Goal: Information Seeking & Learning: Learn about a topic

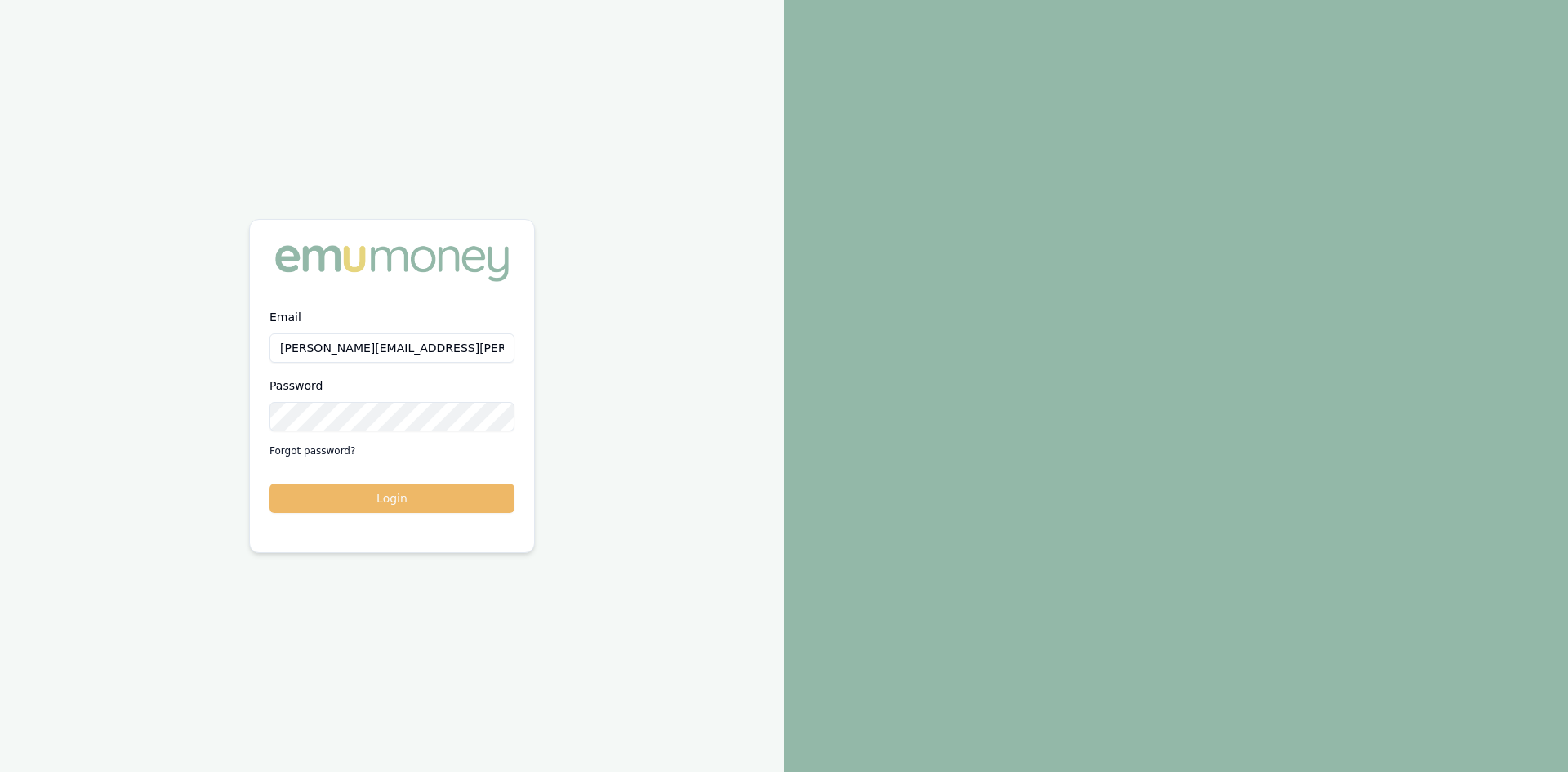
drag, startPoint x: 390, startPoint y: 496, endPoint x: 213, endPoint y: 328, distance: 244.0
click at [388, 496] on button "Login" at bounding box center [391, 498] width 245 height 30
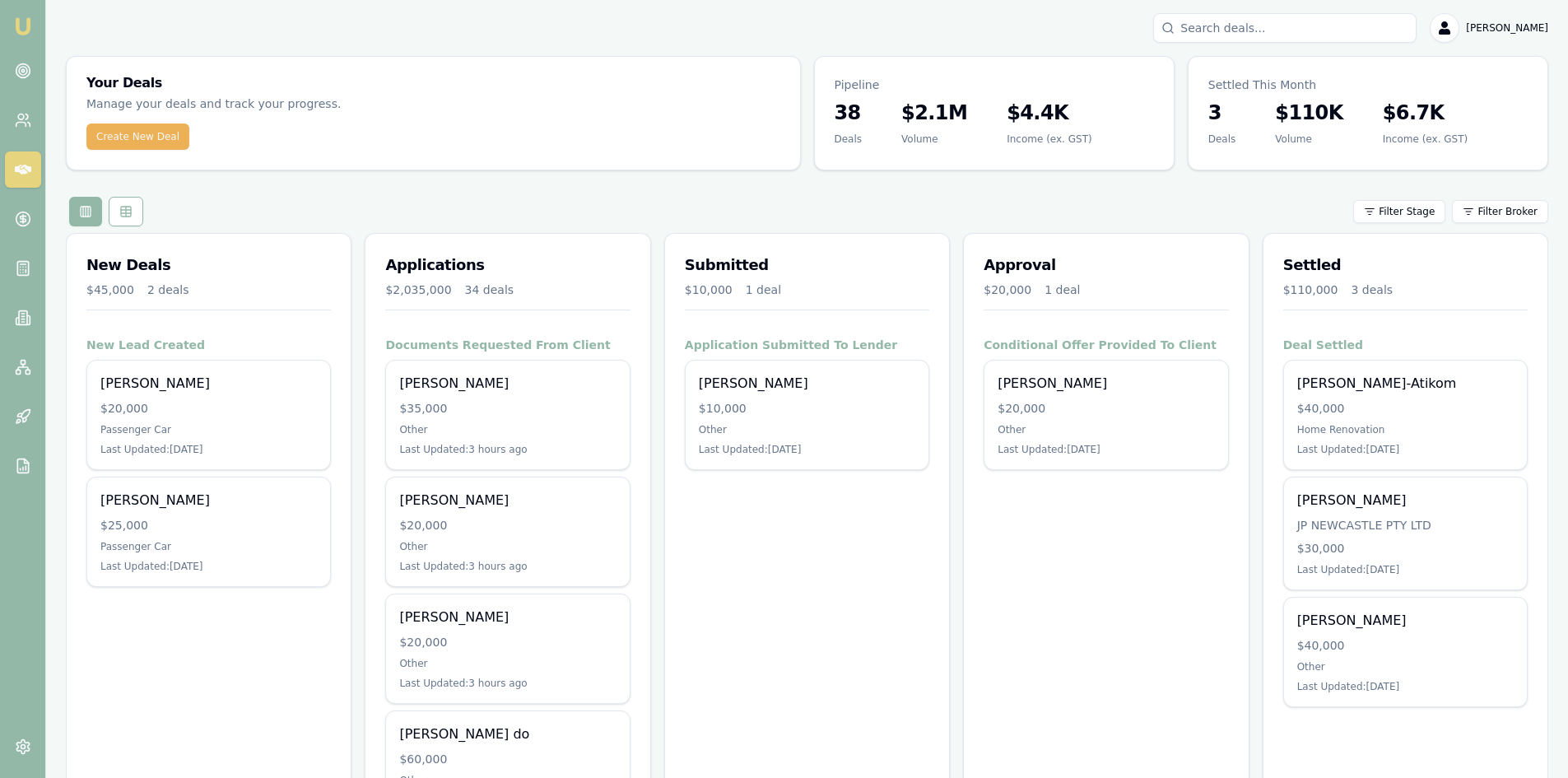
click at [19, 173] on icon at bounding box center [23, 169] width 16 height 16
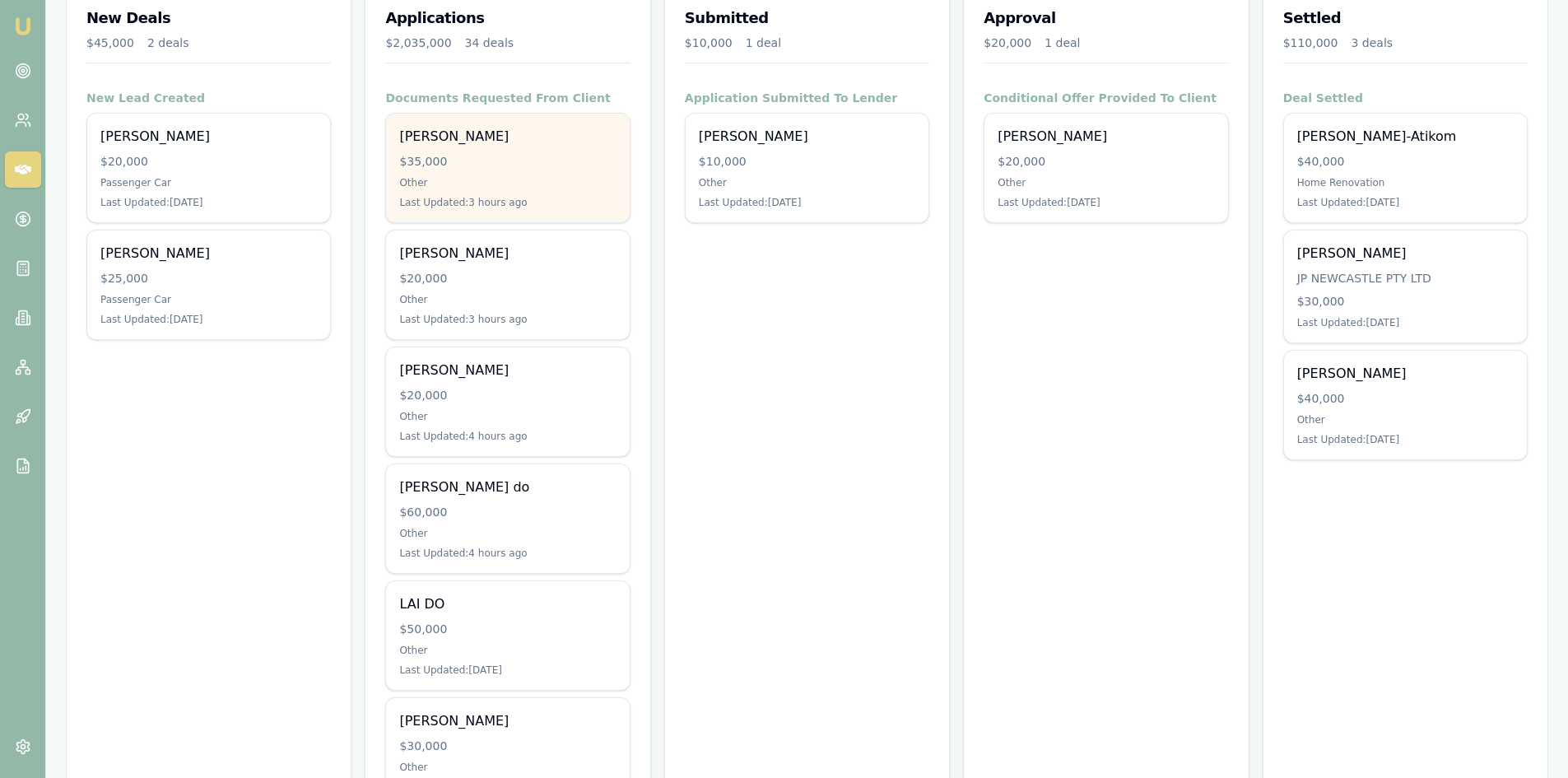
scroll to position [329, 0]
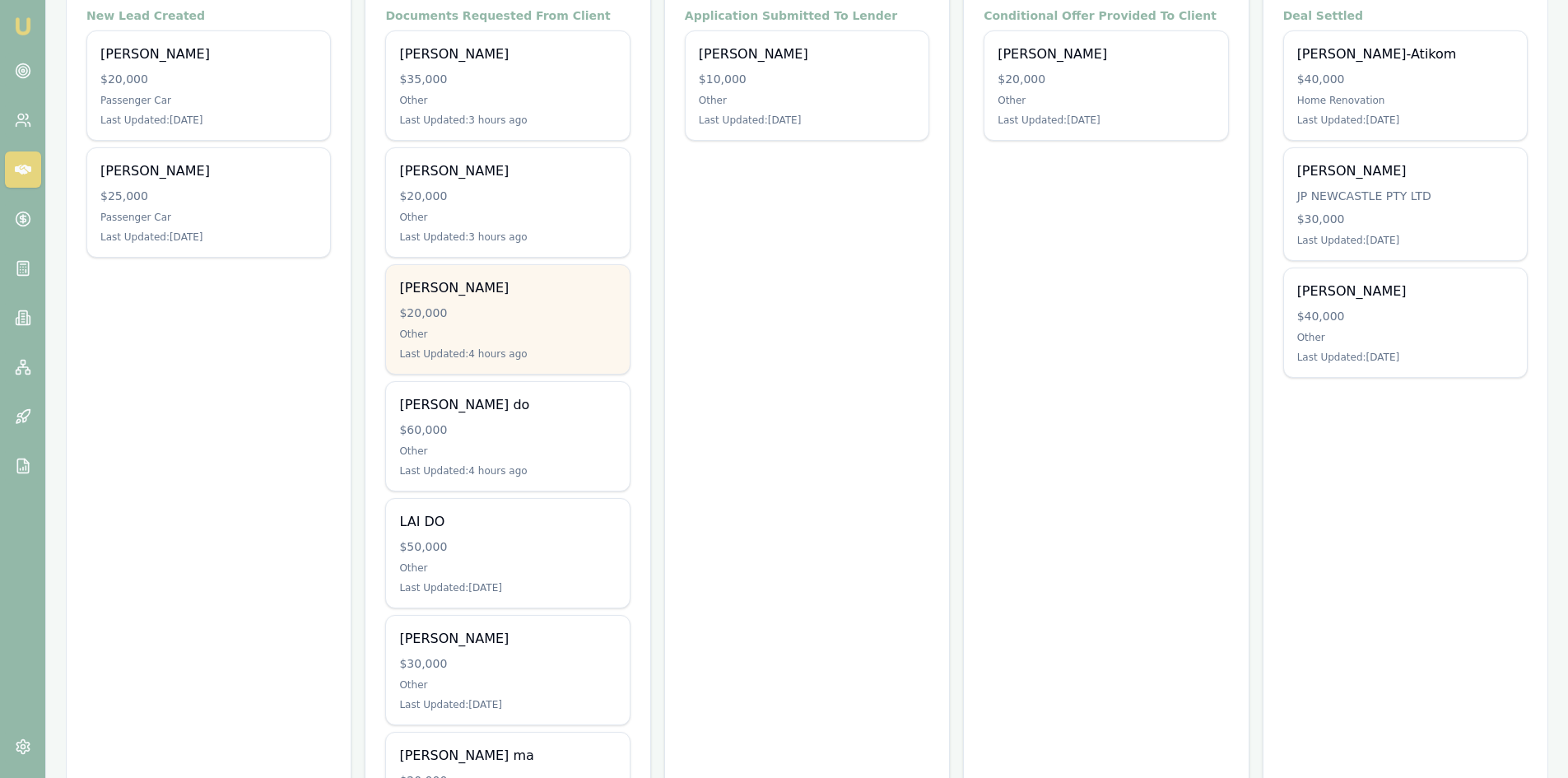
click at [491, 332] on div "Other" at bounding box center [507, 334] width 216 height 14
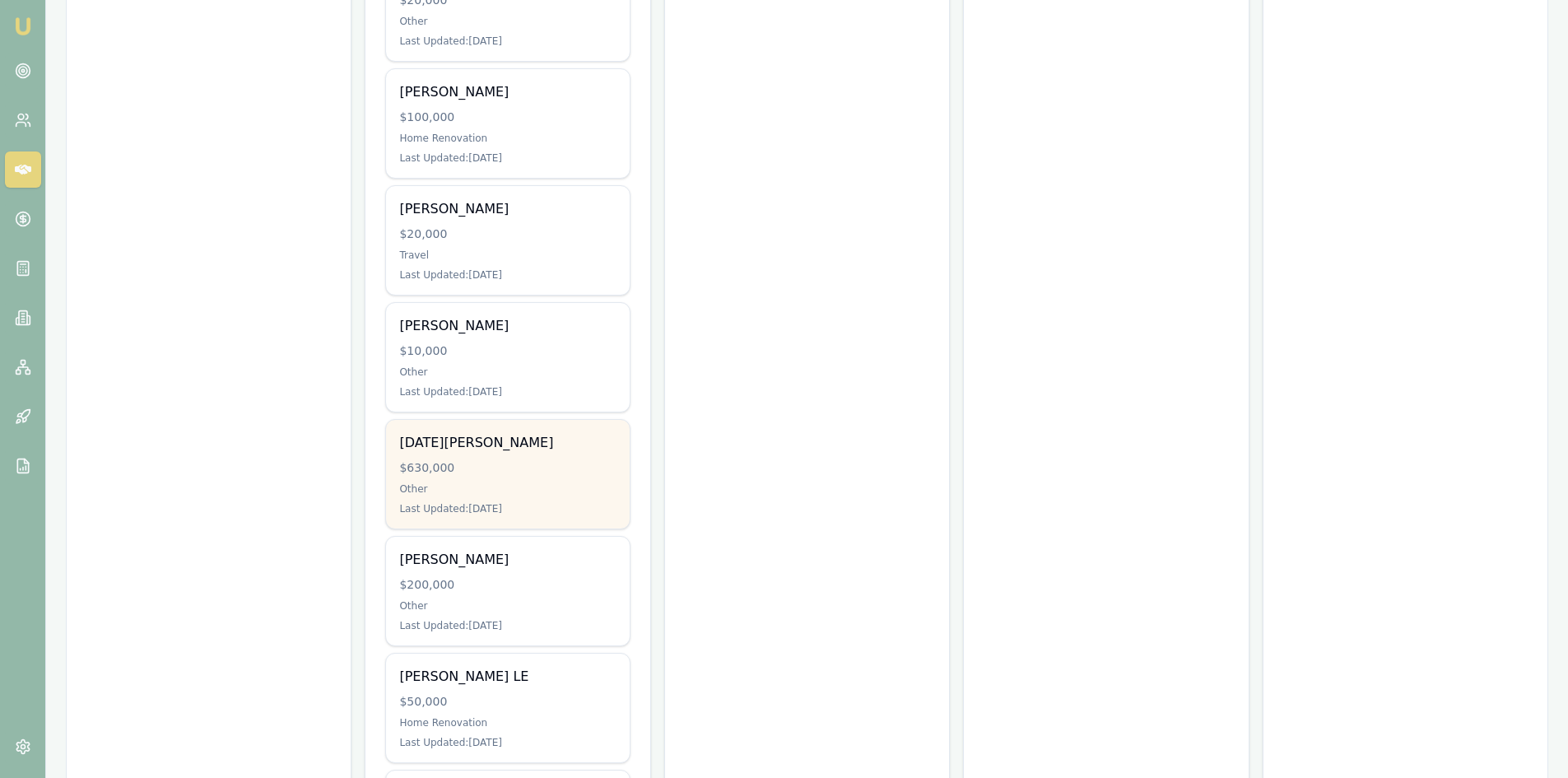
scroll to position [1893, 0]
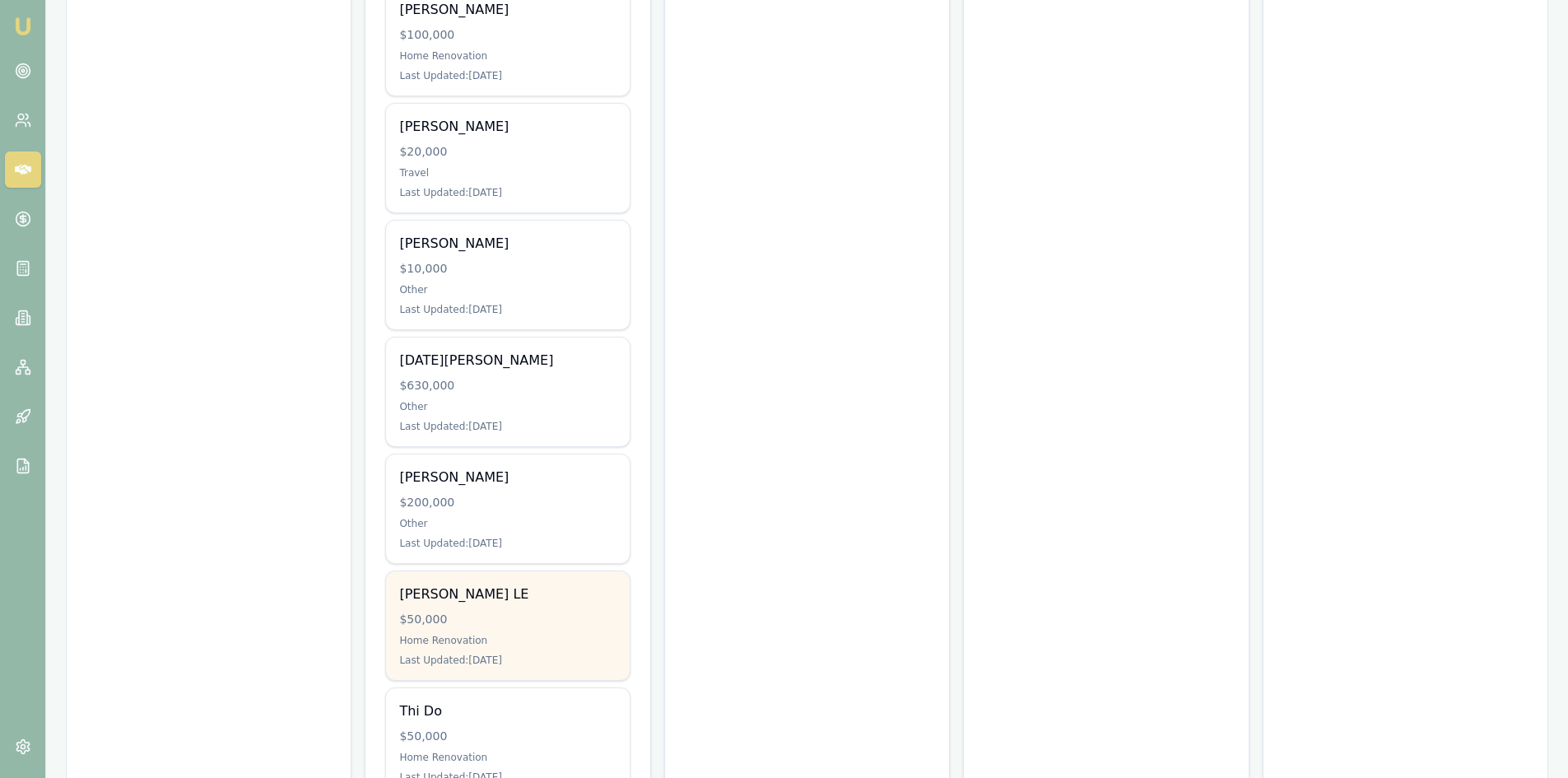
click at [480, 599] on div "NGOC LE" at bounding box center [507, 594] width 216 height 20
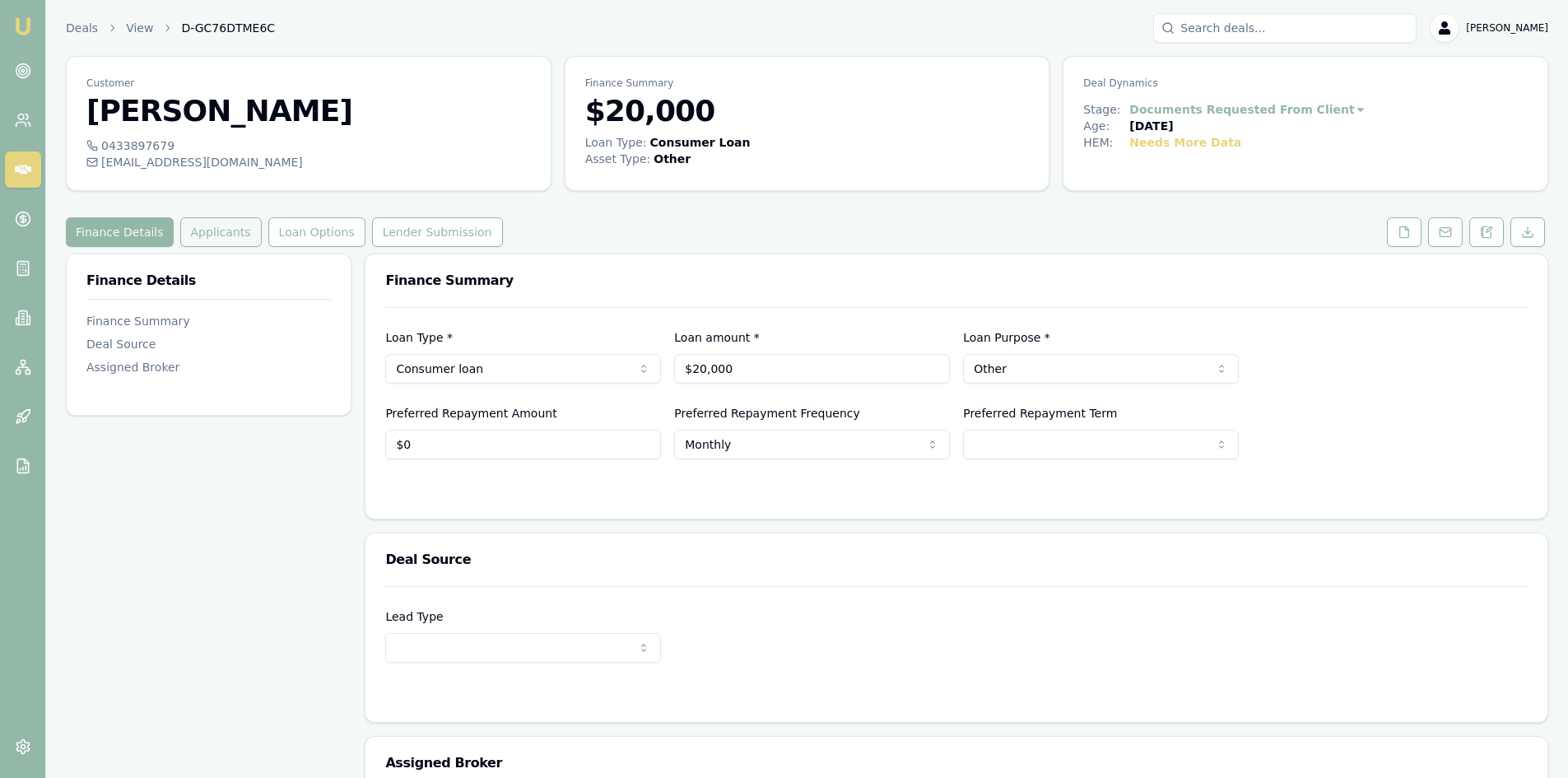
click at [213, 232] on button "Applicants" at bounding box center [221, 232] width 81 height 30
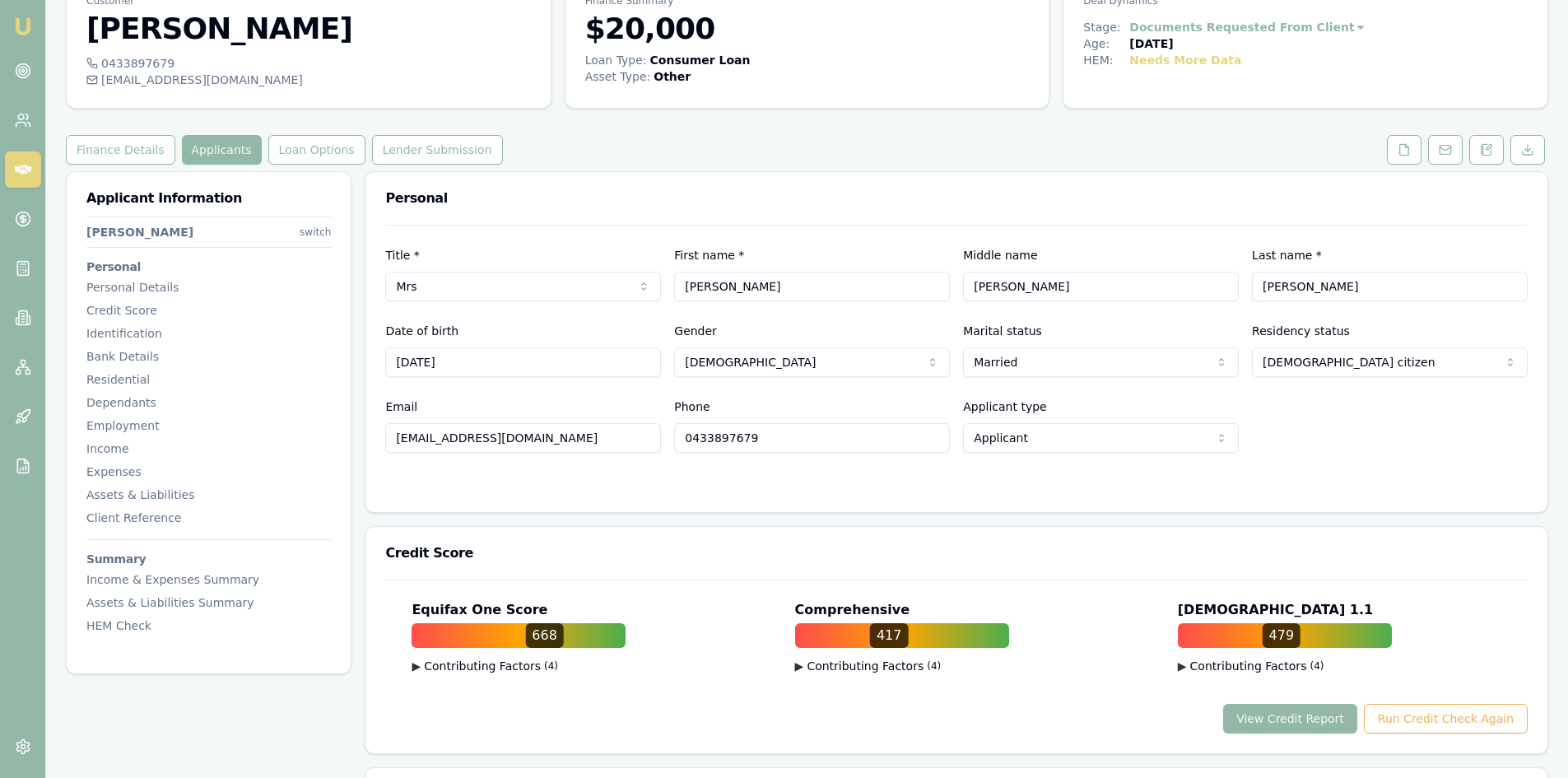
scroll to position [165, 0]
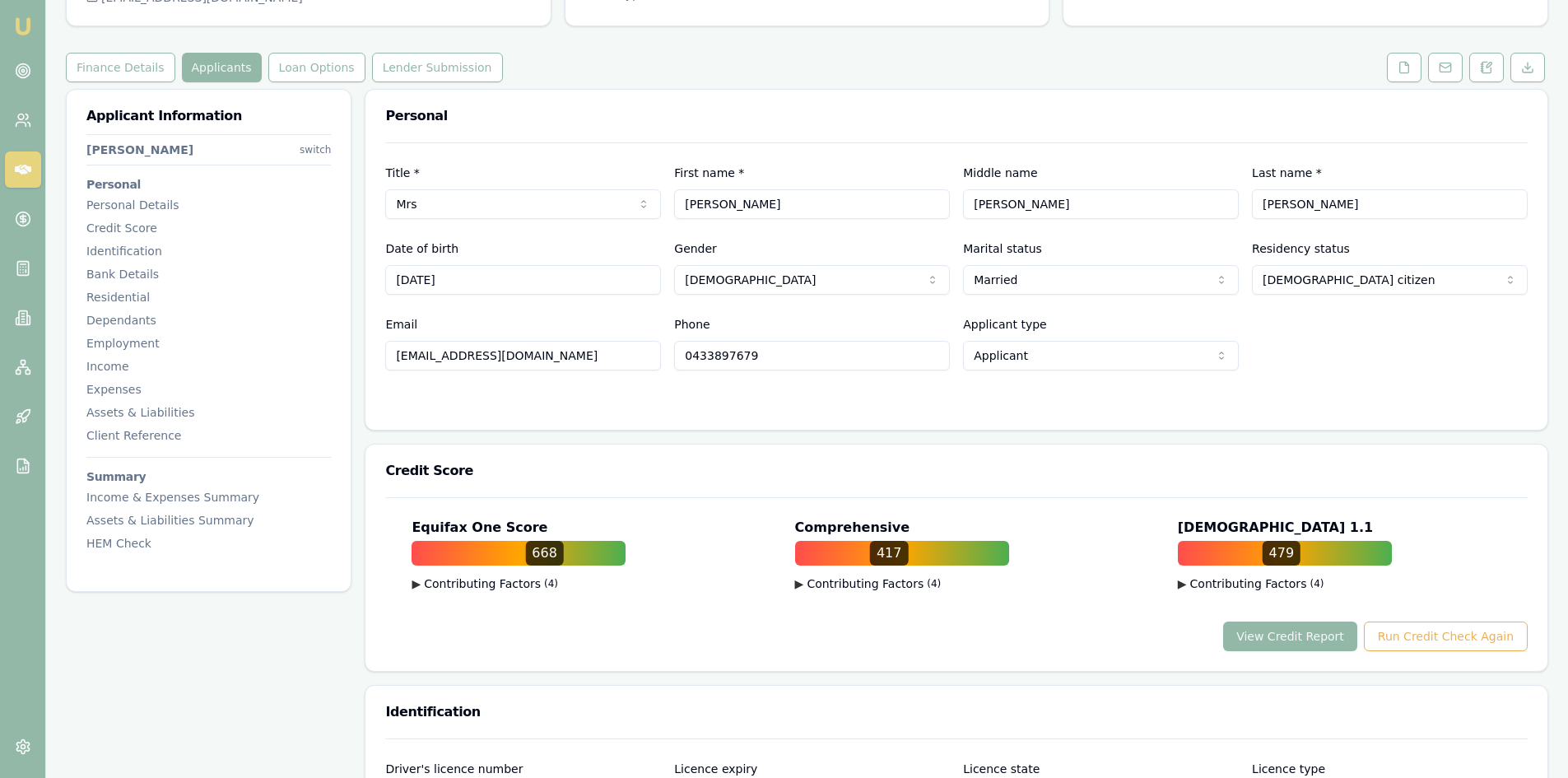
click at [23, 167] on icon at bounding box center [23, 169] width 16 height 10
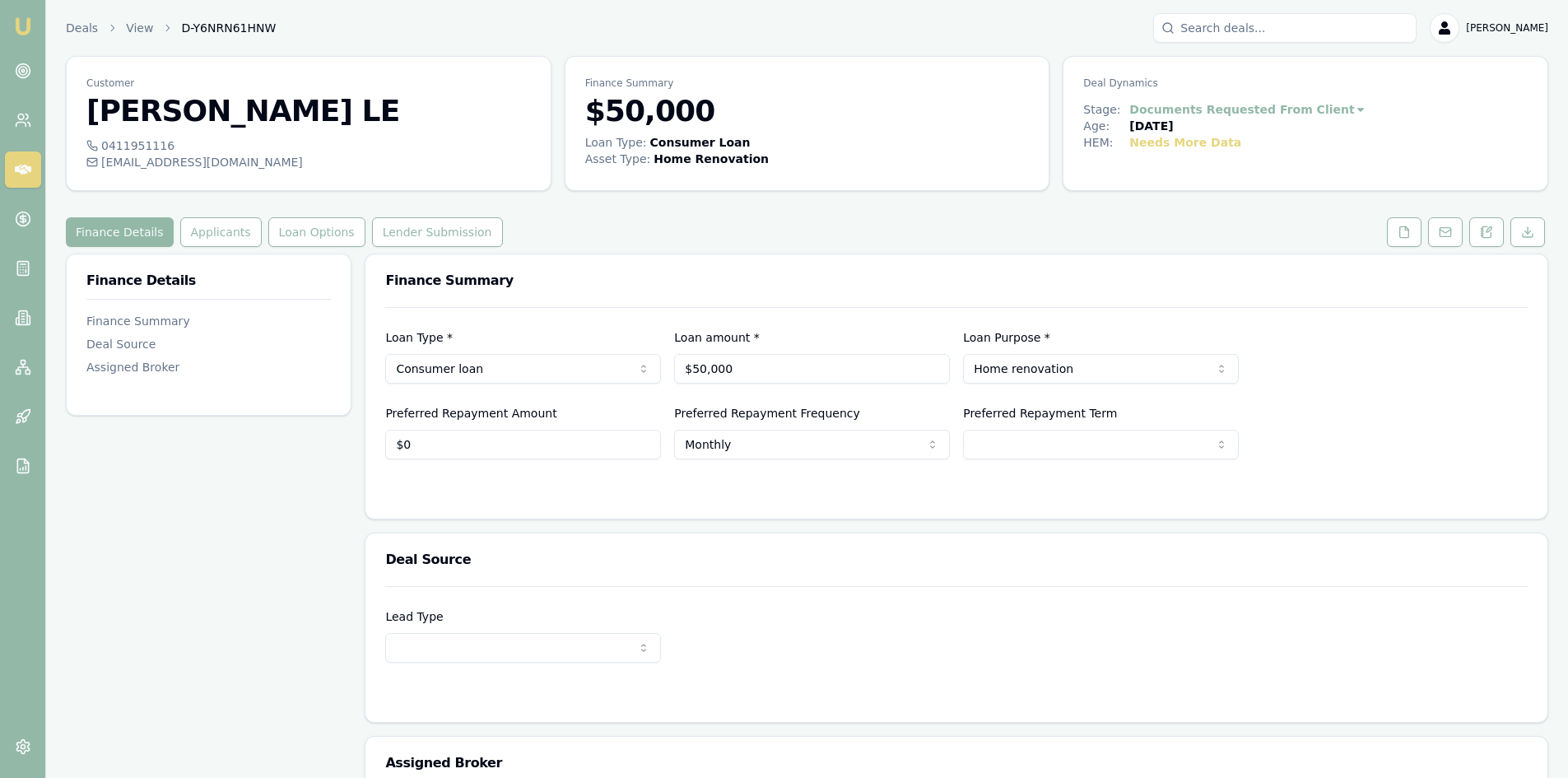
drag, startPoint x: 1402, startPoint y: 232, endPoint x: 1383, endPoint y: 236, distance: 19.4
click at [1402, 232] on icon at bounding box center [1404, 232] width 14 height 14
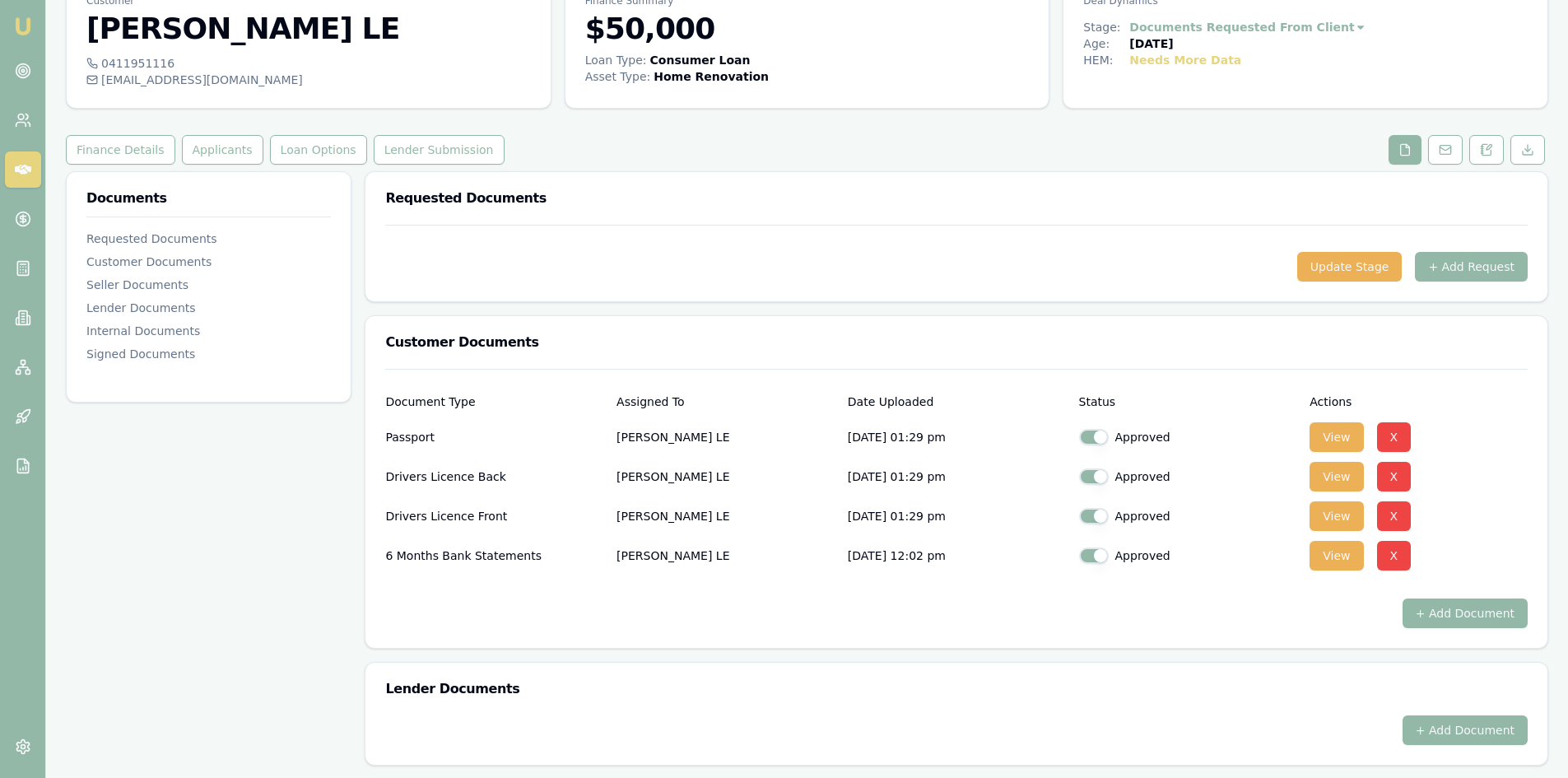
scroll to position [165, 0]
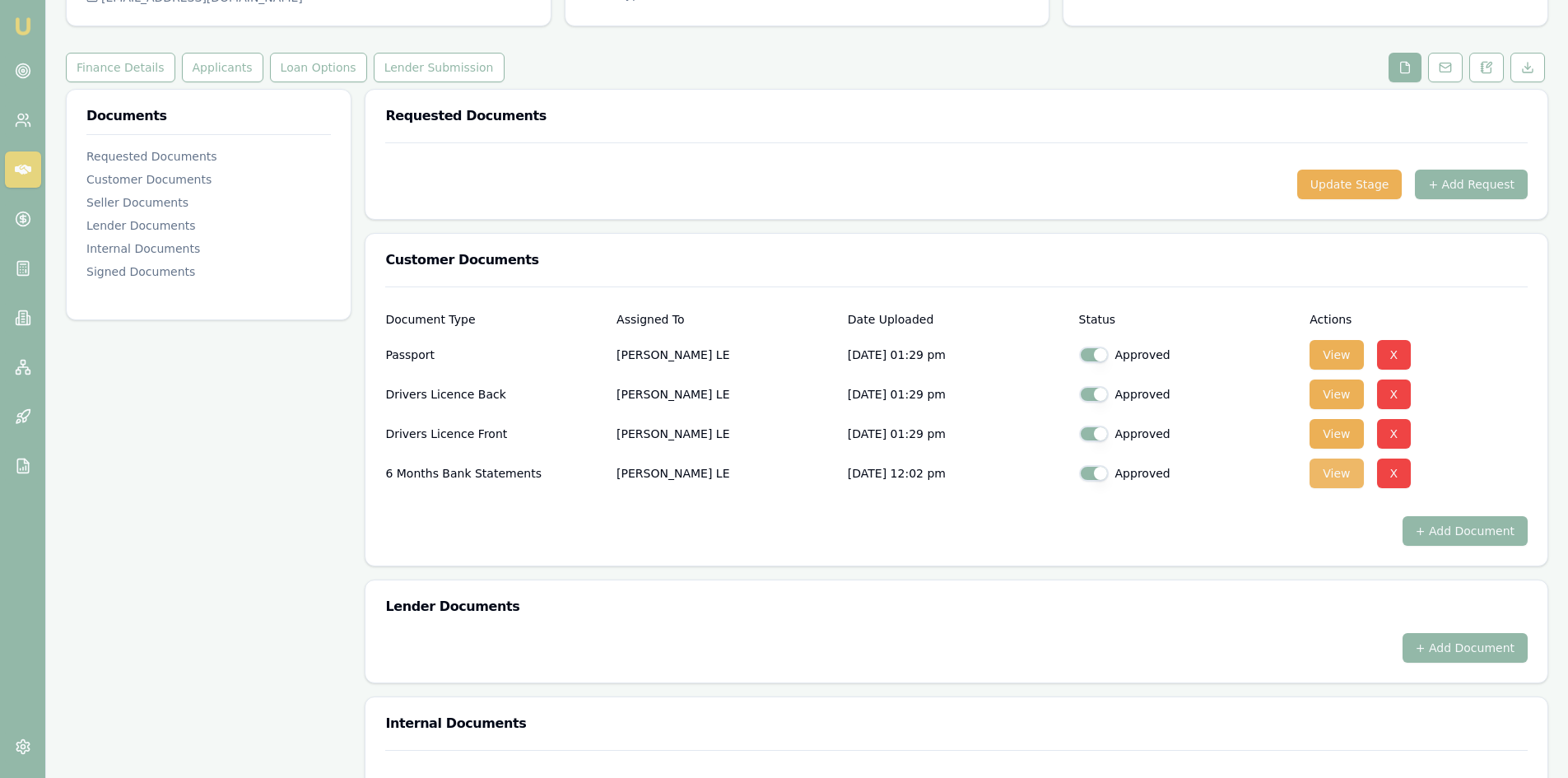
click at [1336, 470] on button "View" at bounding box center [1335, 473] width 53 height 30
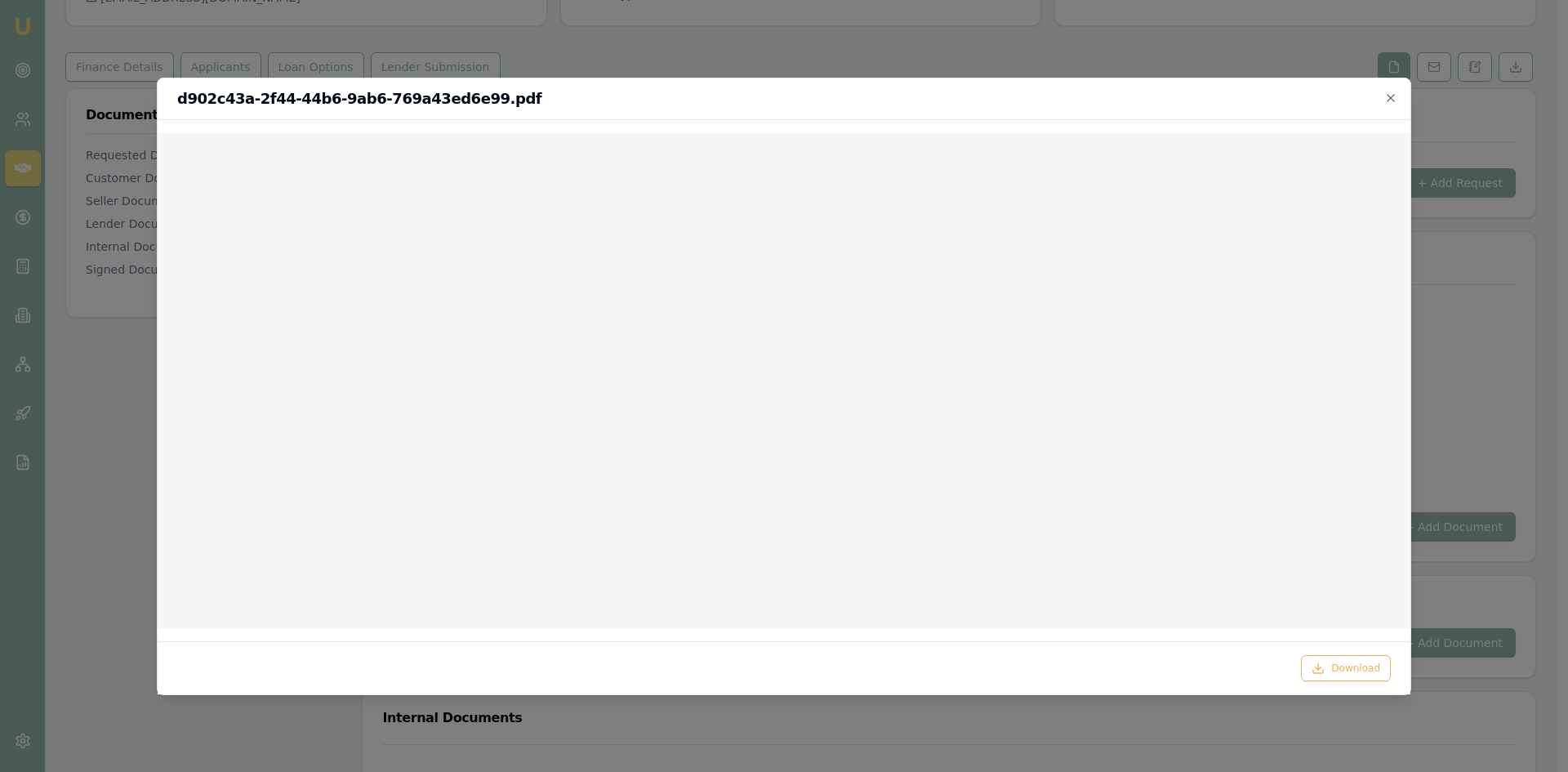
click at [1493, 329] on div at bounding box center [784, 386] width 1568 height 772
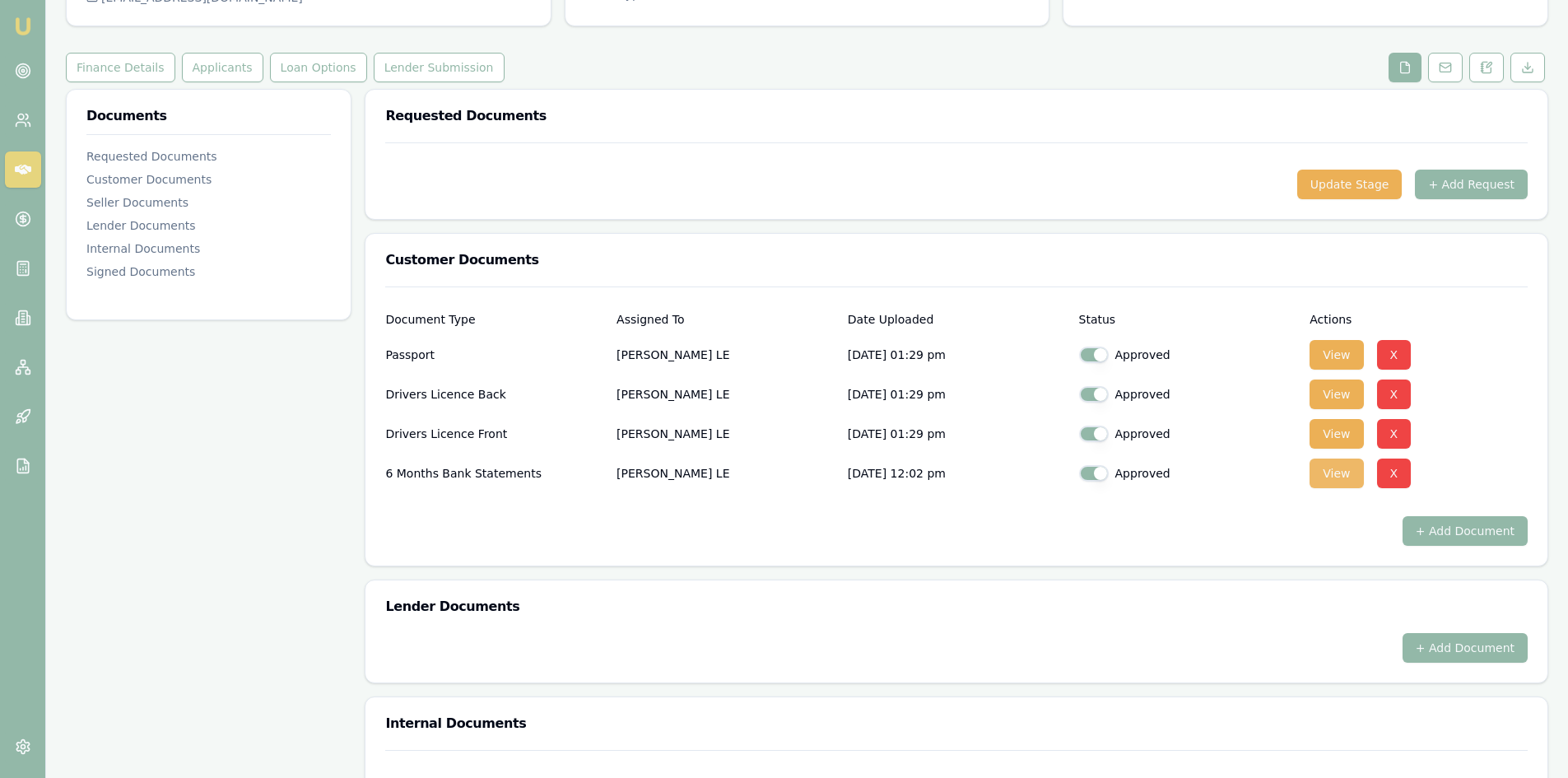
click at [1344, 472] on button "View" at bounding box center [1335, 473] width 53 height 30
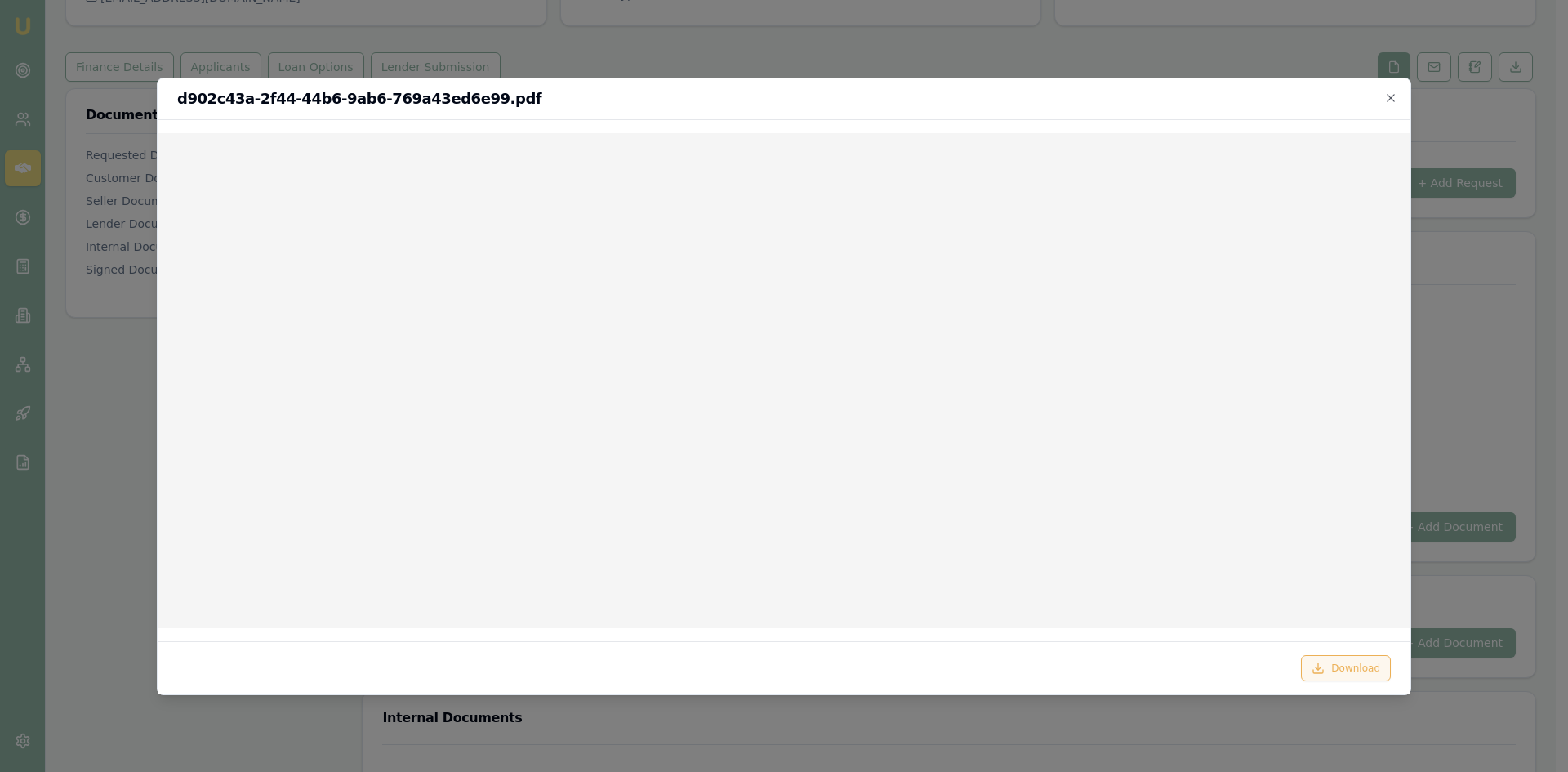
click at [1341, 671] on button "Download" at bounding box center [1345, 668] width 90 height 26
click at [1387, 100] on icon "button" at bounding box center [1390, 98] width 13 height 13
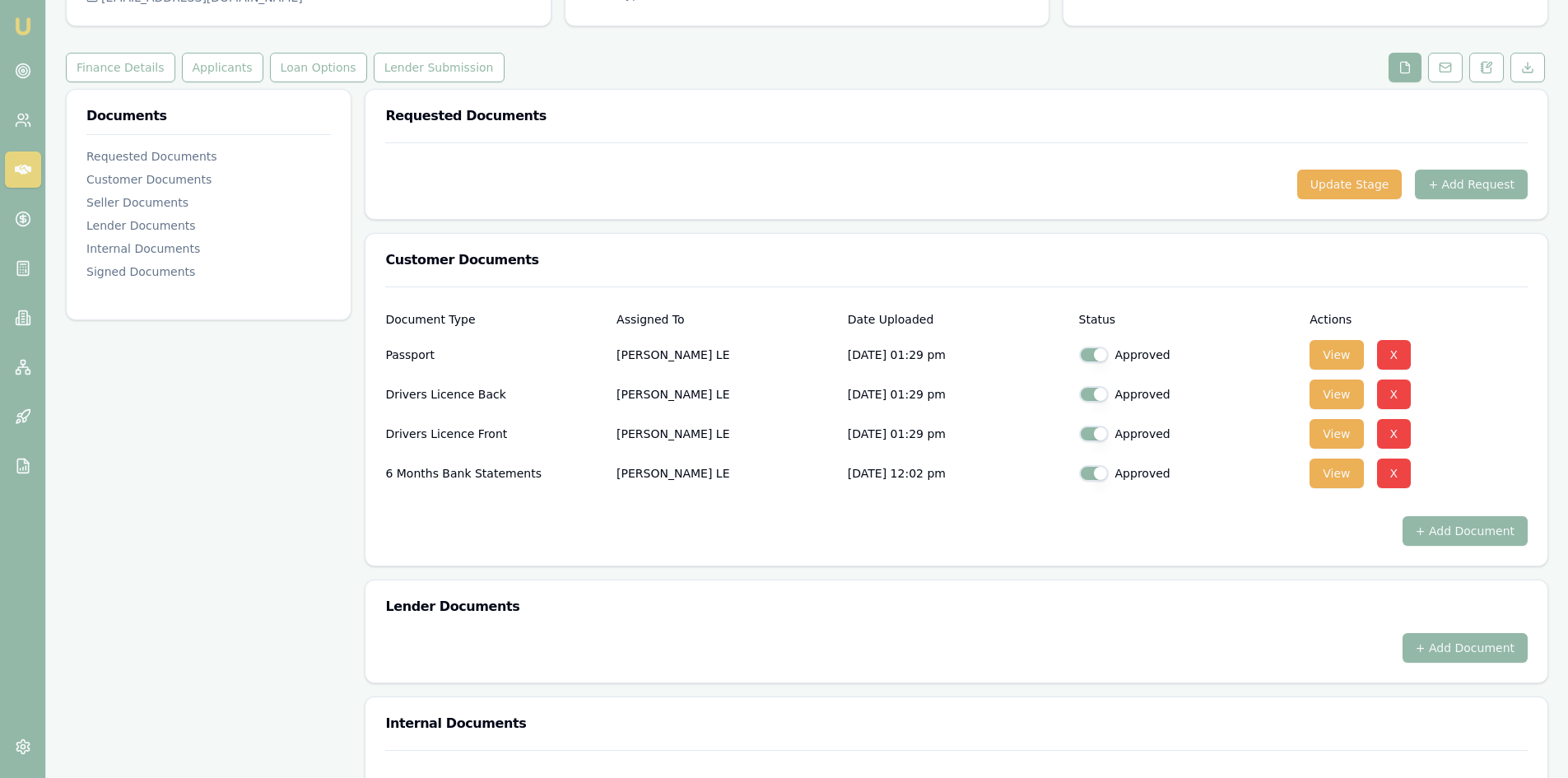
scroll to position [0, 0]
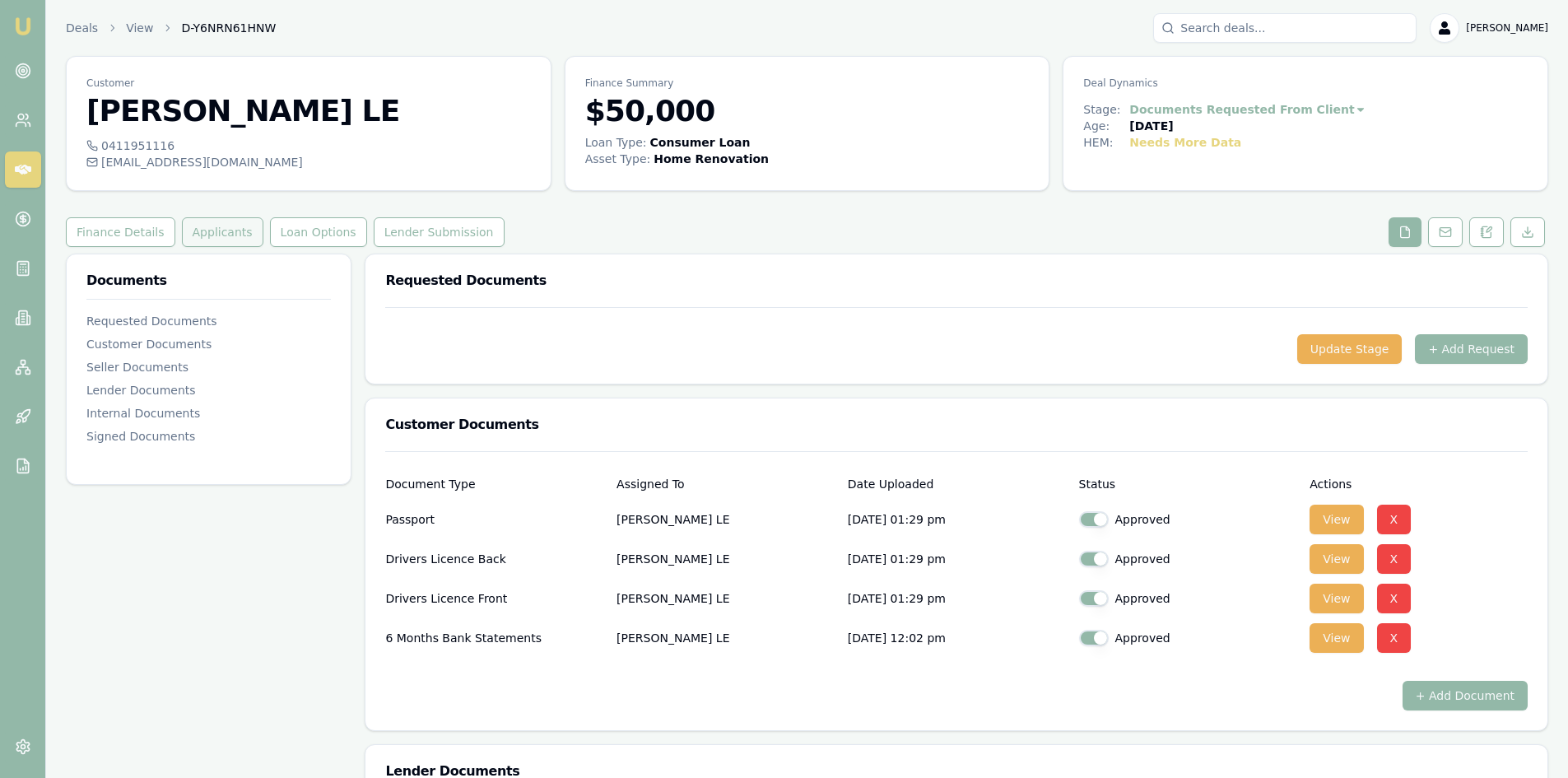
click at [236, 238] on button "Applicants" at bounding box center [223, 232] width 81 height 30
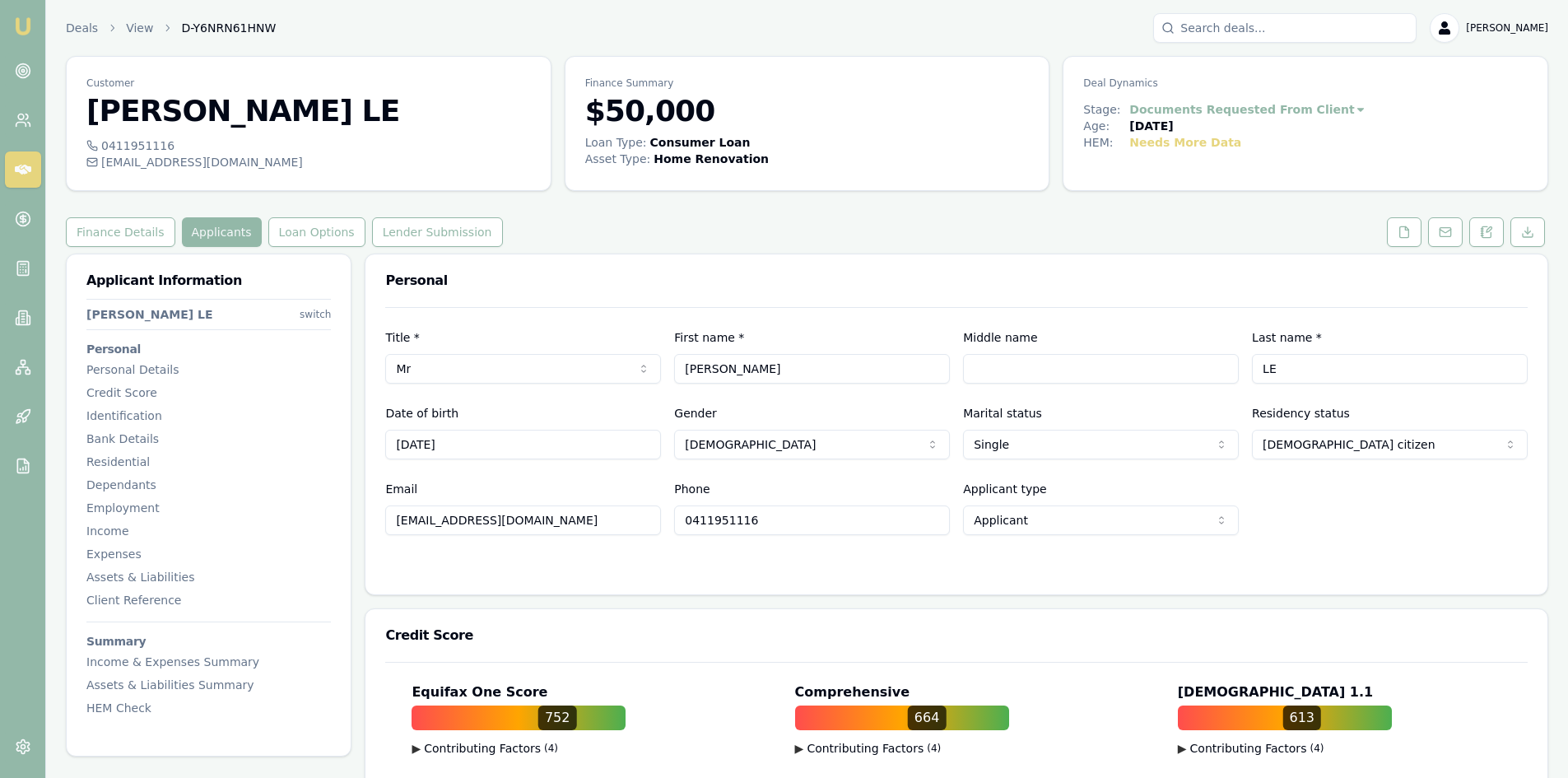
drag, startPoint x: 547, startPoint y: 525, endPoint x: 394, endPoint y: 518, distance: 153.2
click at [394, 518] on input "dongle21071984@gmail.com" at bounding box center [523, 520] width 276 height 30
click at [224, 236] on button "Applicants" at bounding box center [222, 232] width 80 height 30
click at [1407, 230] on polyline at bounding box center [1407, 228] width 4 height 4
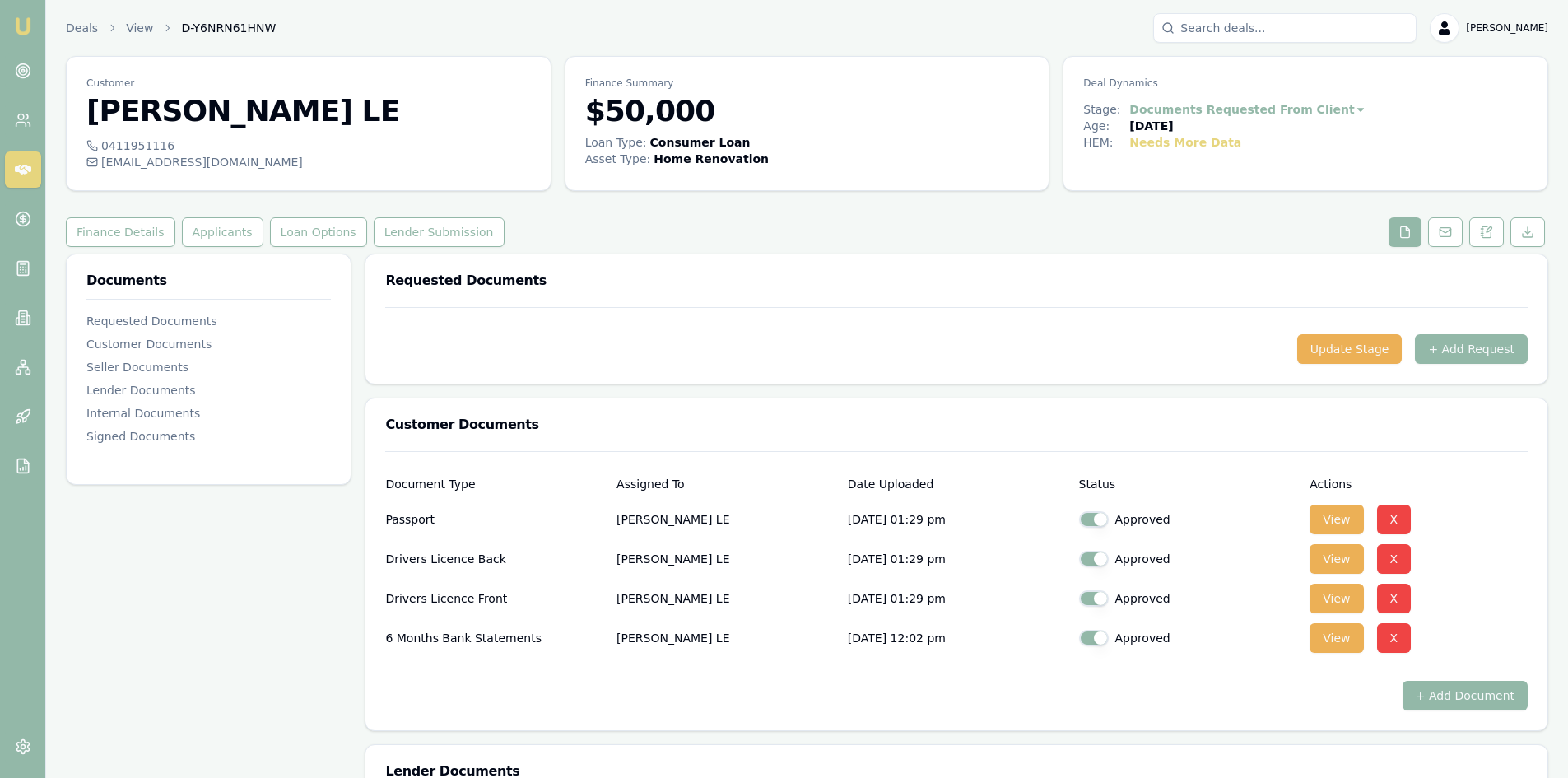
scroll to position [165, 0]
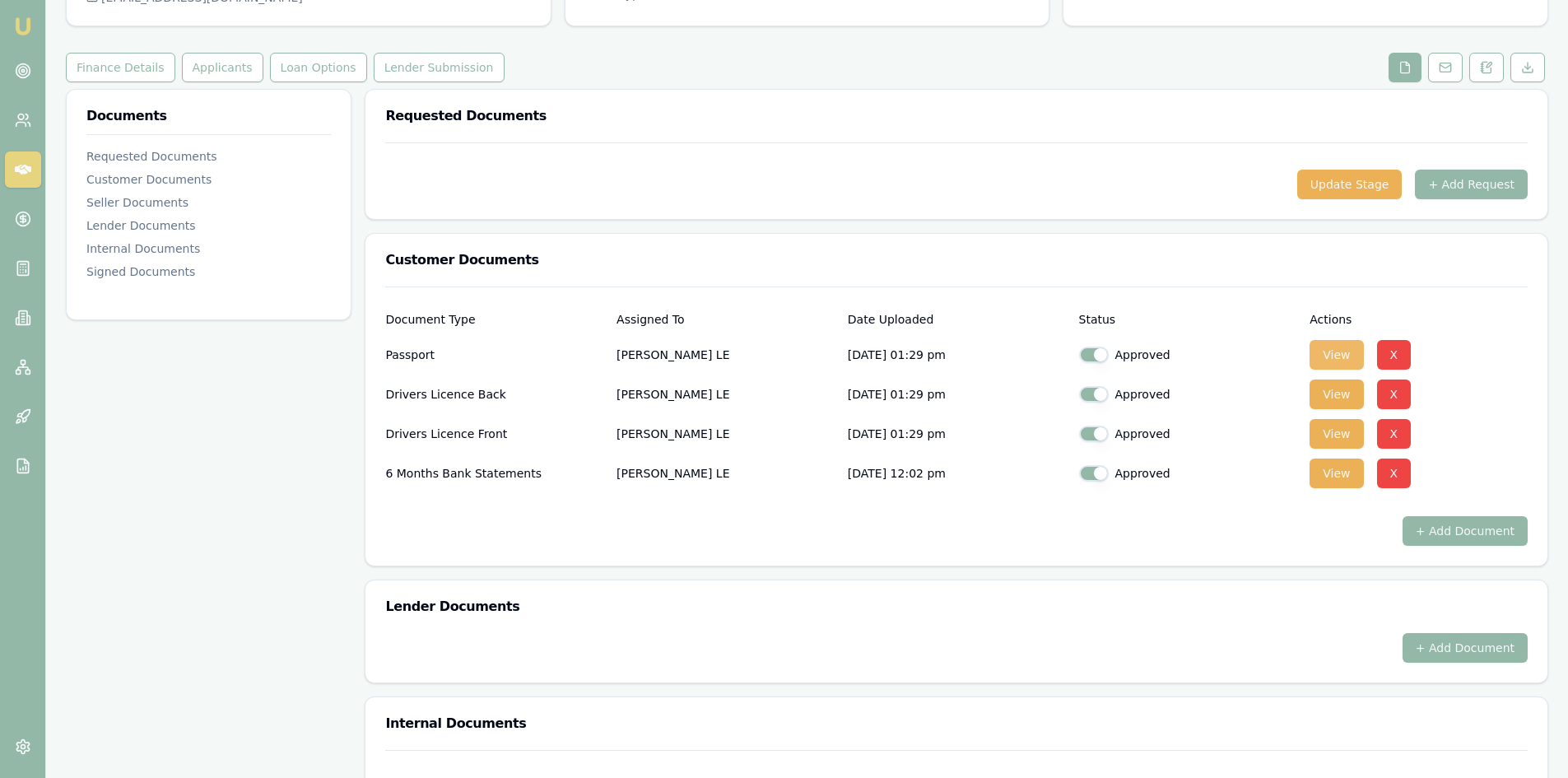
click at [1329, 359] on button "View" at bounding box center [1335, 355] width 53 height 30
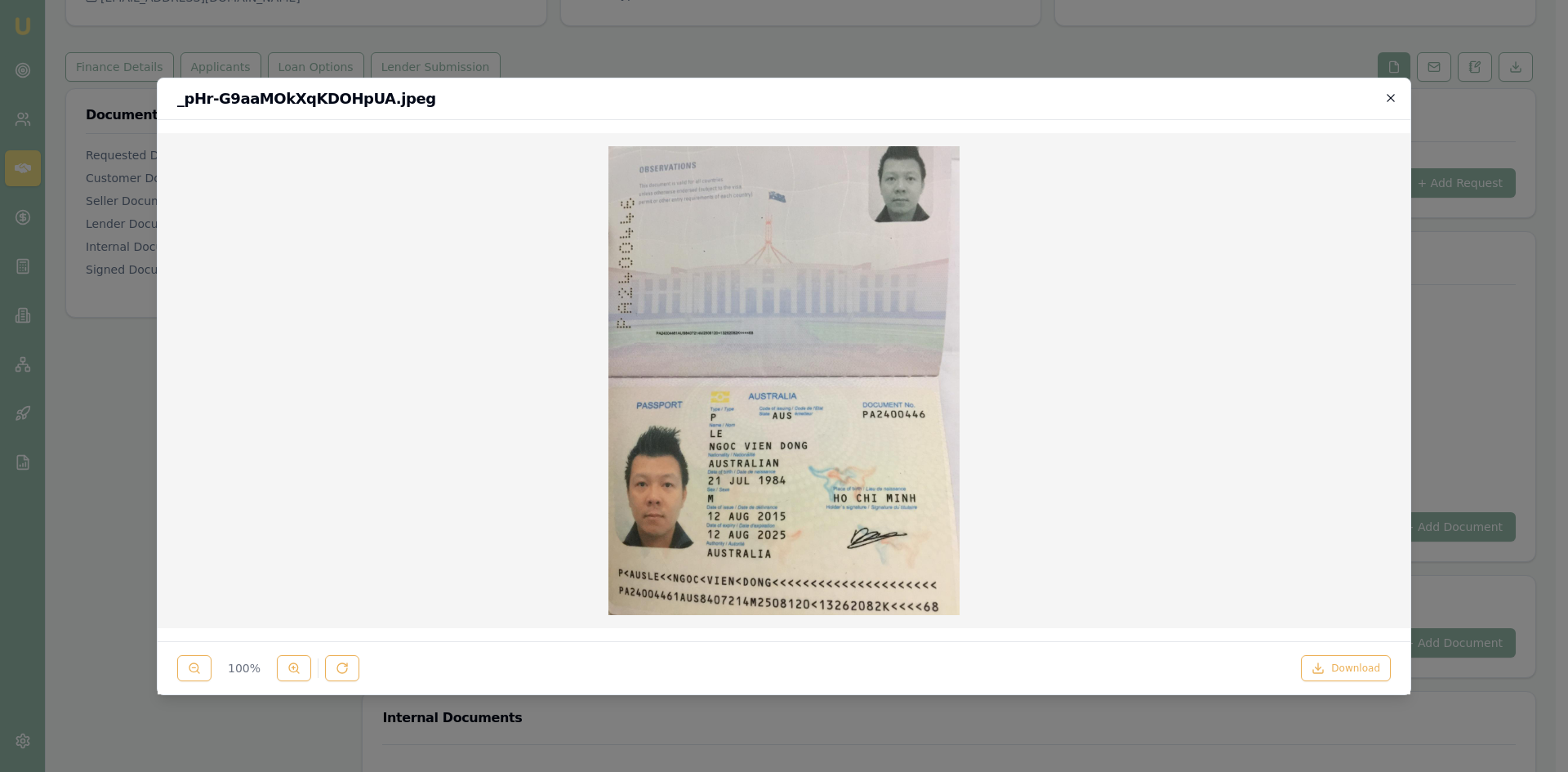
click at [1396, 96] on icon "button" at bounding box center [1390, 98] width 13 height 13
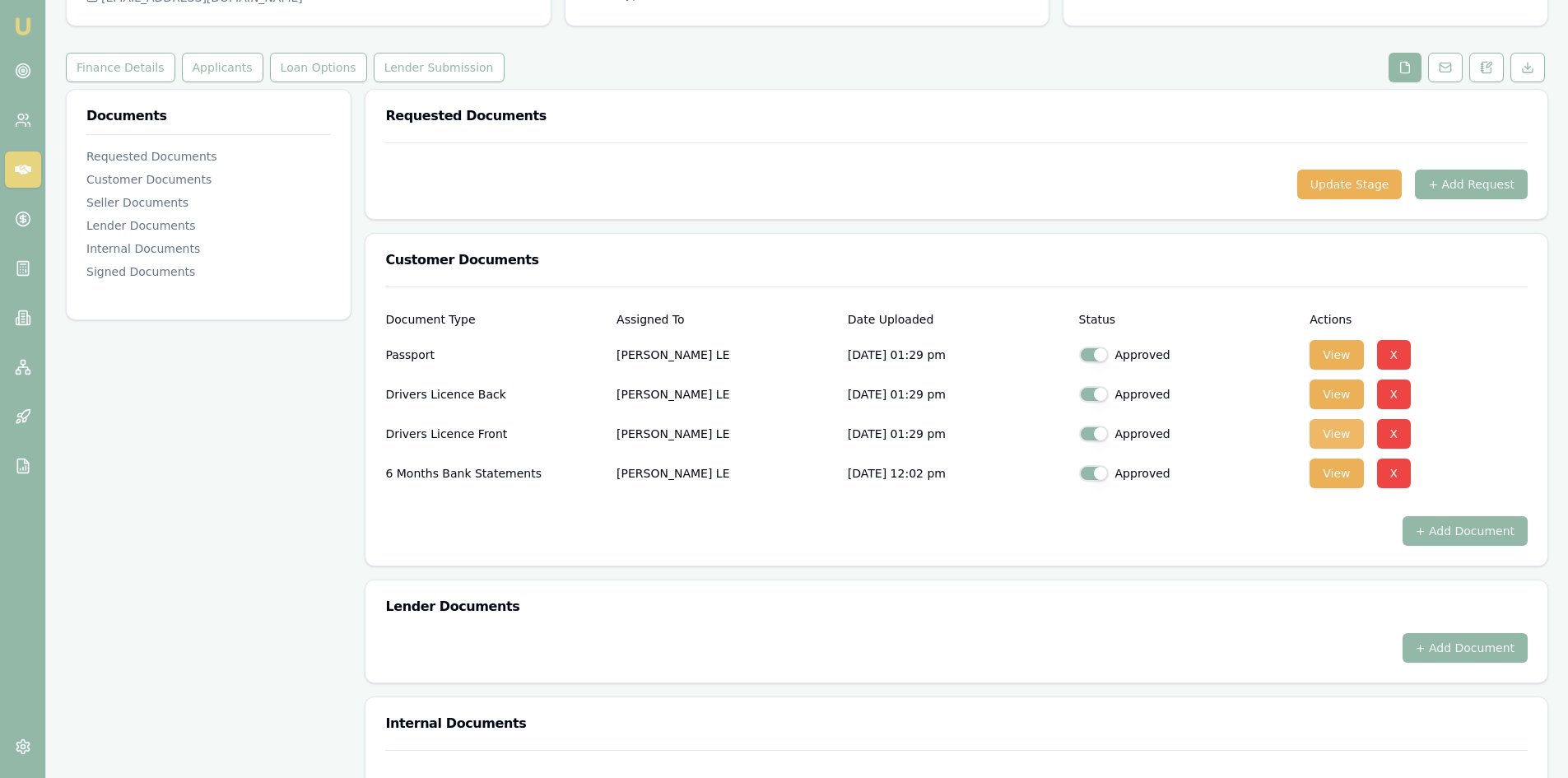
click at [1335, 435] on button "View" at bounding box center [1335, 433] width 53 height 30
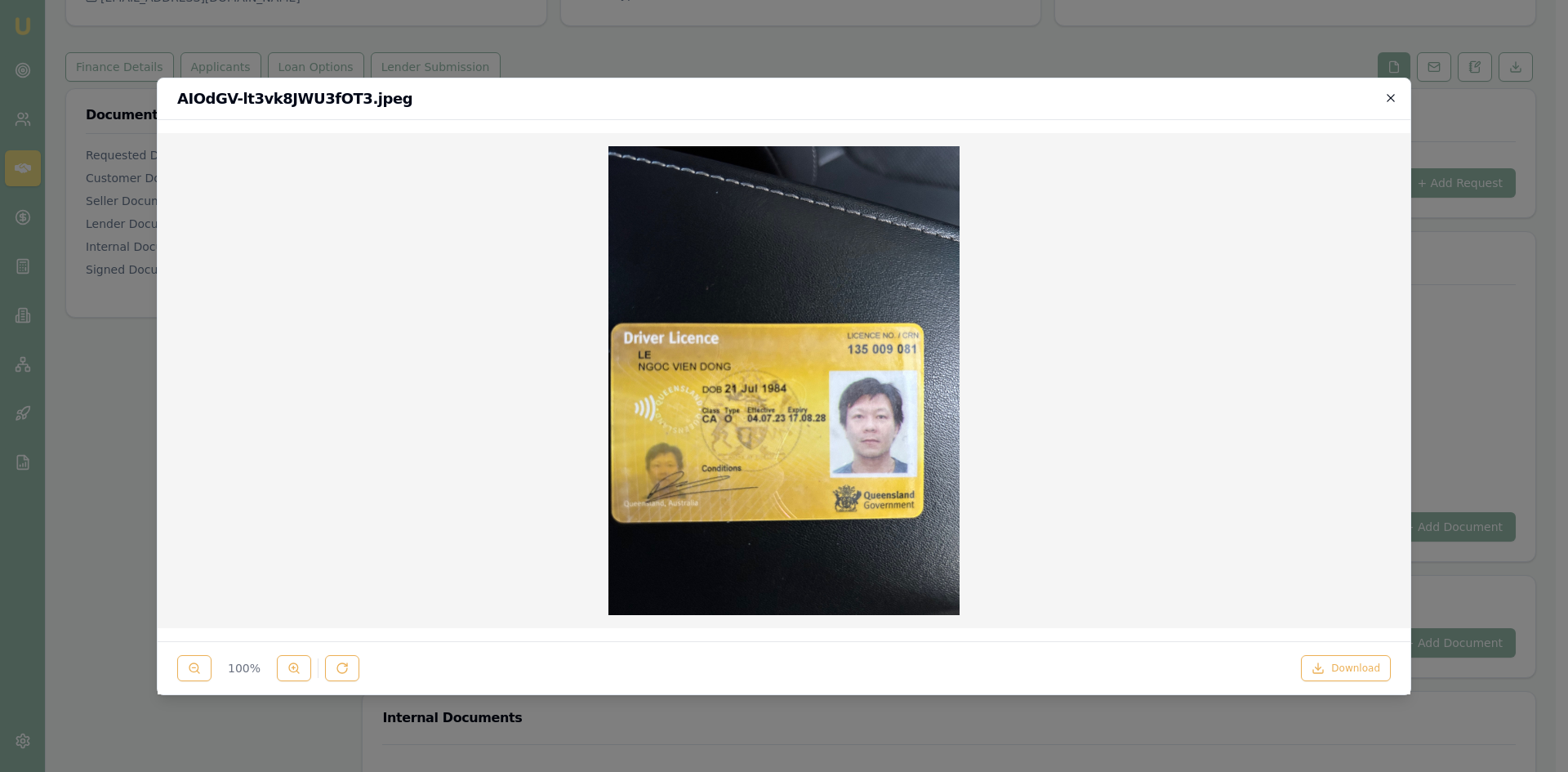
click at [1388, 99] on icon "button" at bounding box center [1390, 98] width 7 height 7
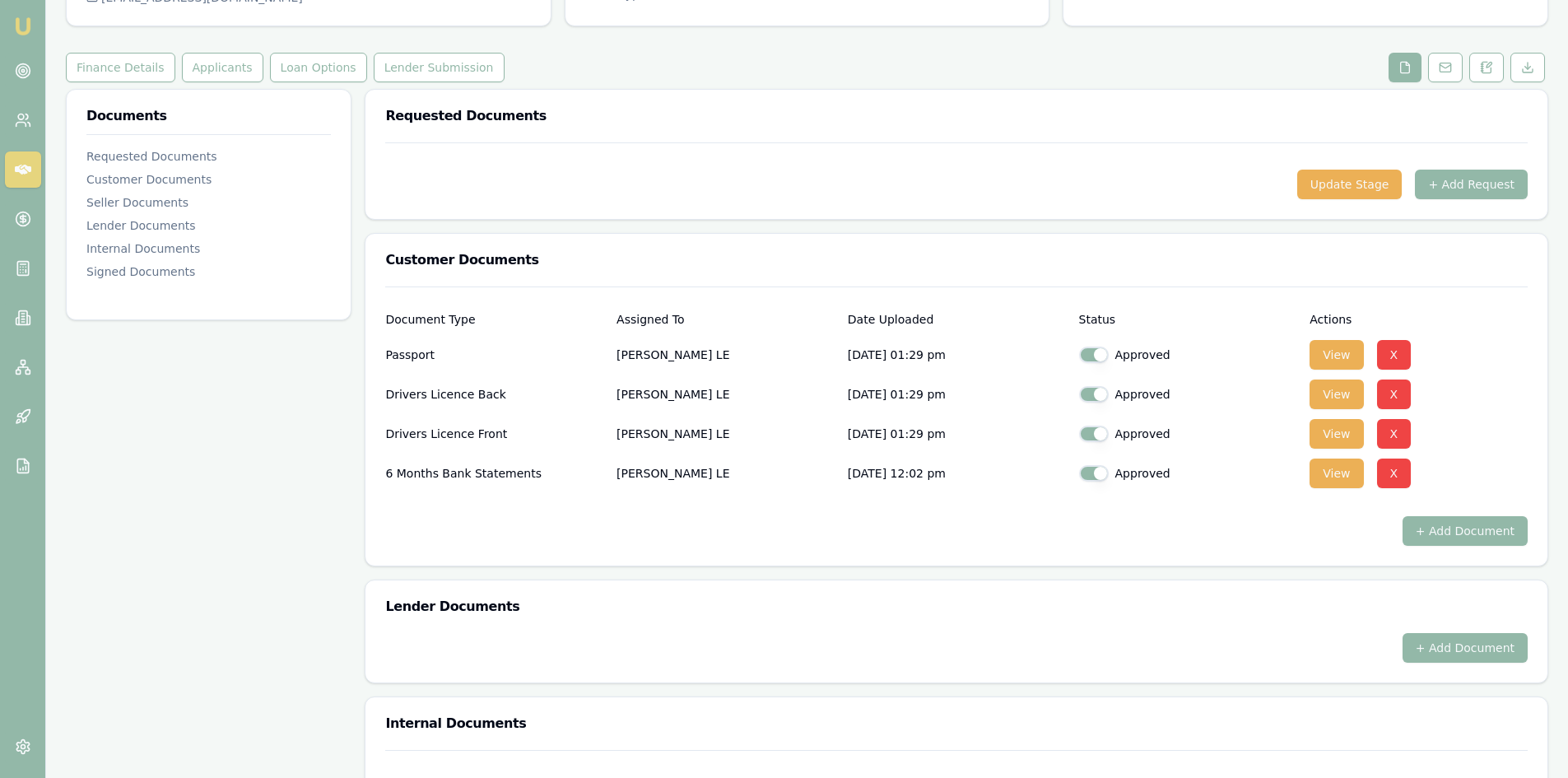
scroll to position [0, 0]
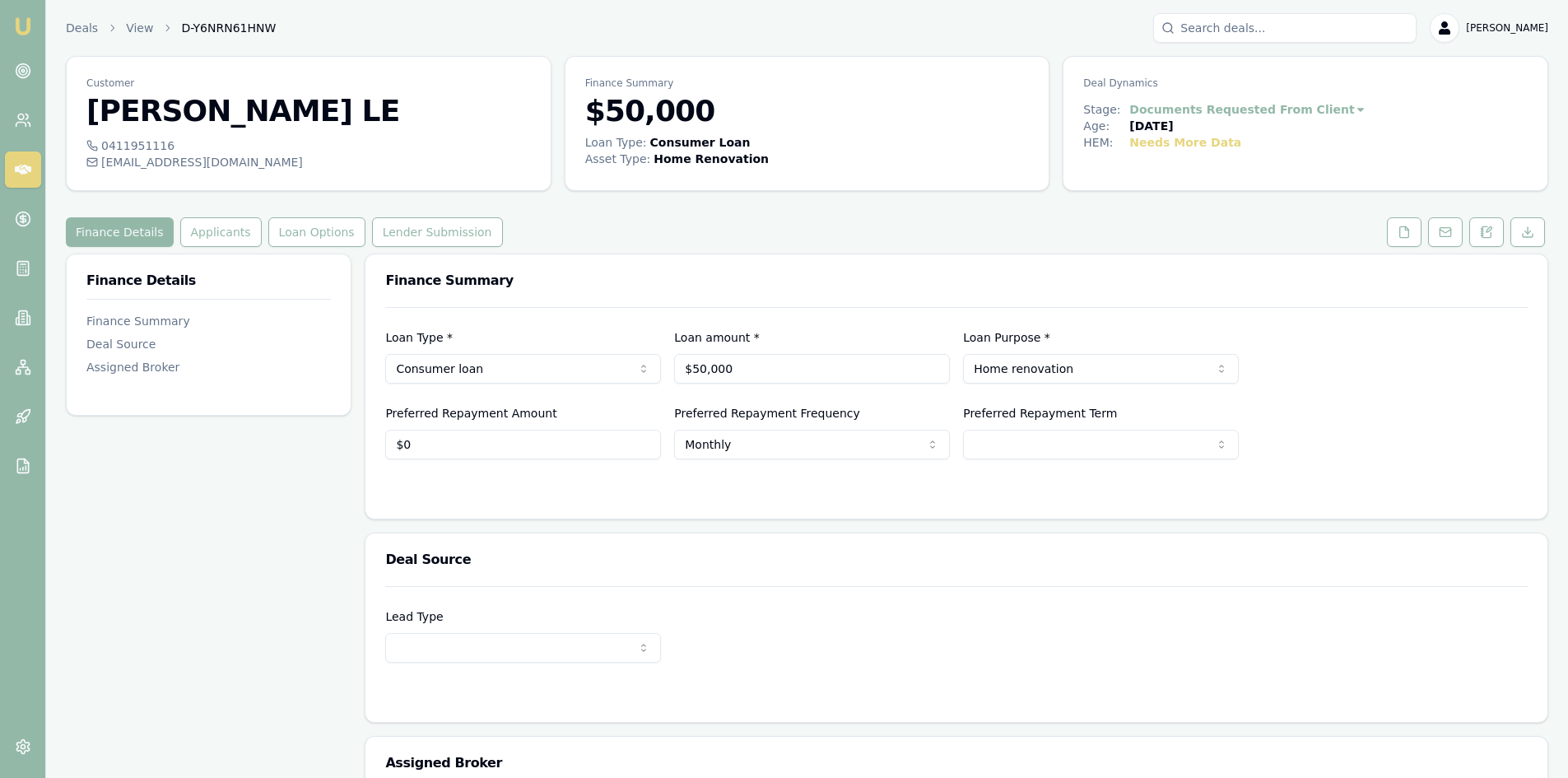
click at [21, 166] on icon at bounding box center [23, 169] width 16 height 16
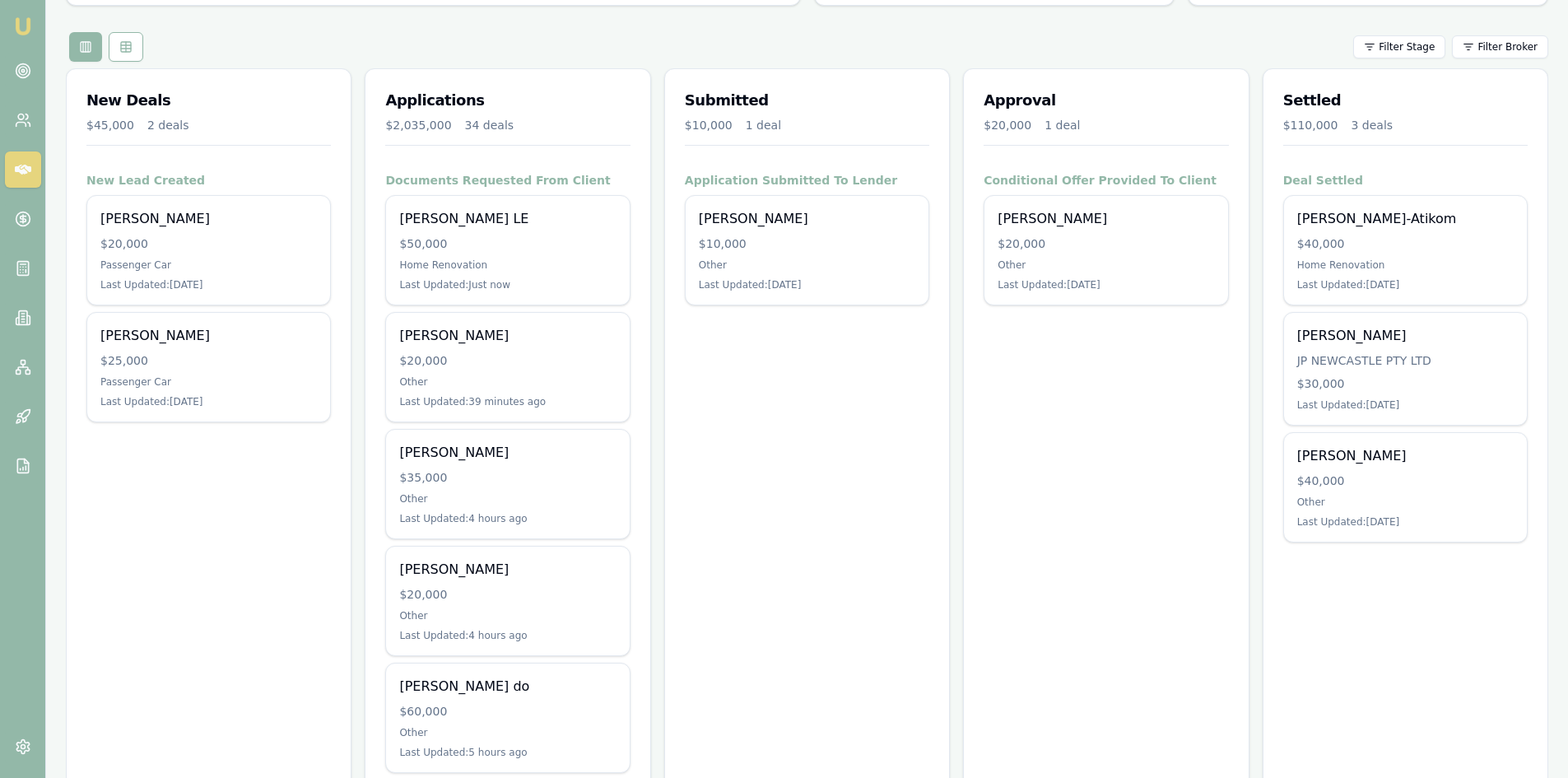
scroll to position [247, 0]
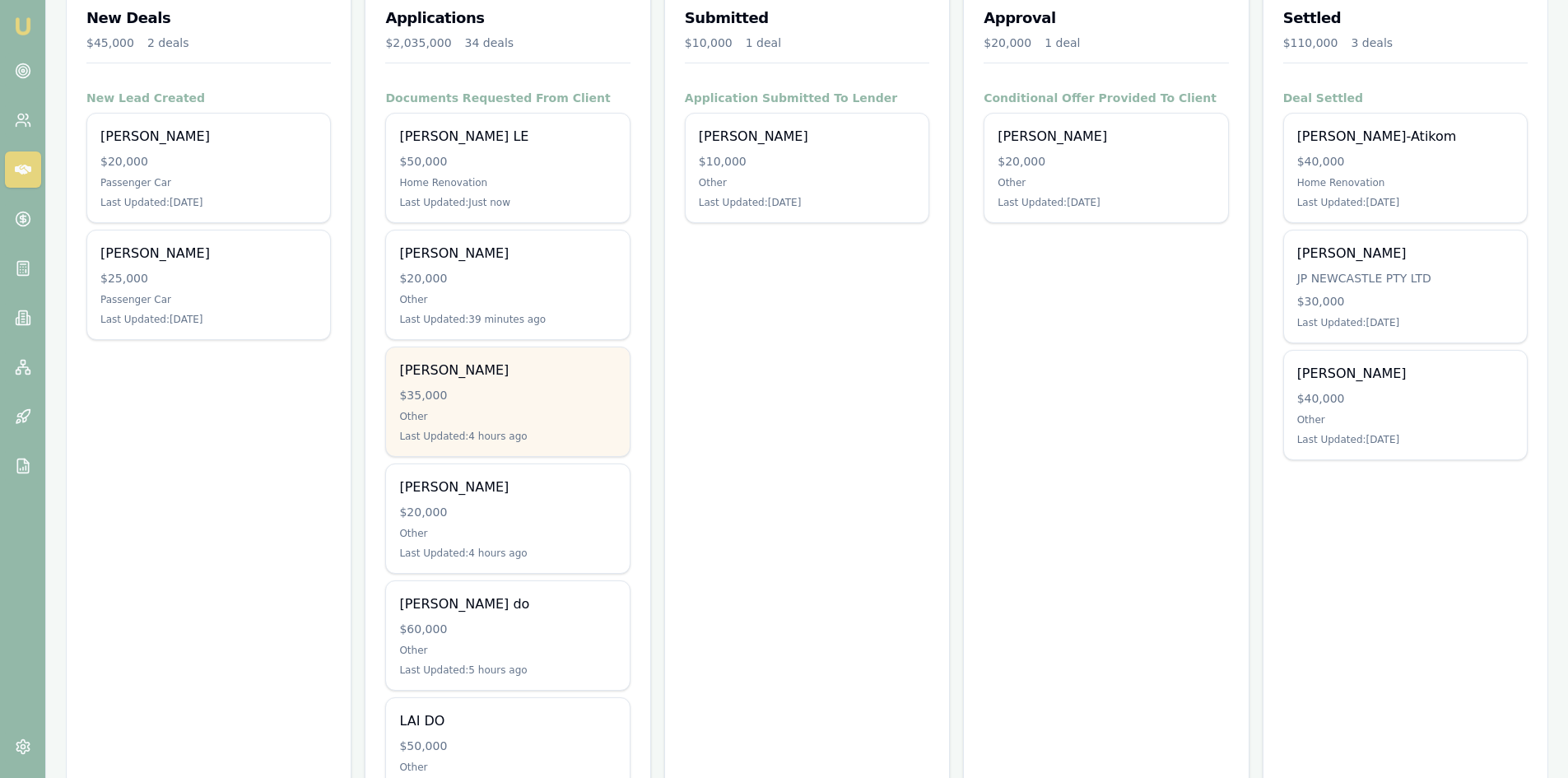
click at [582, 394] on div "$35,000" at bounding box center [507, 395] width 216 height 16
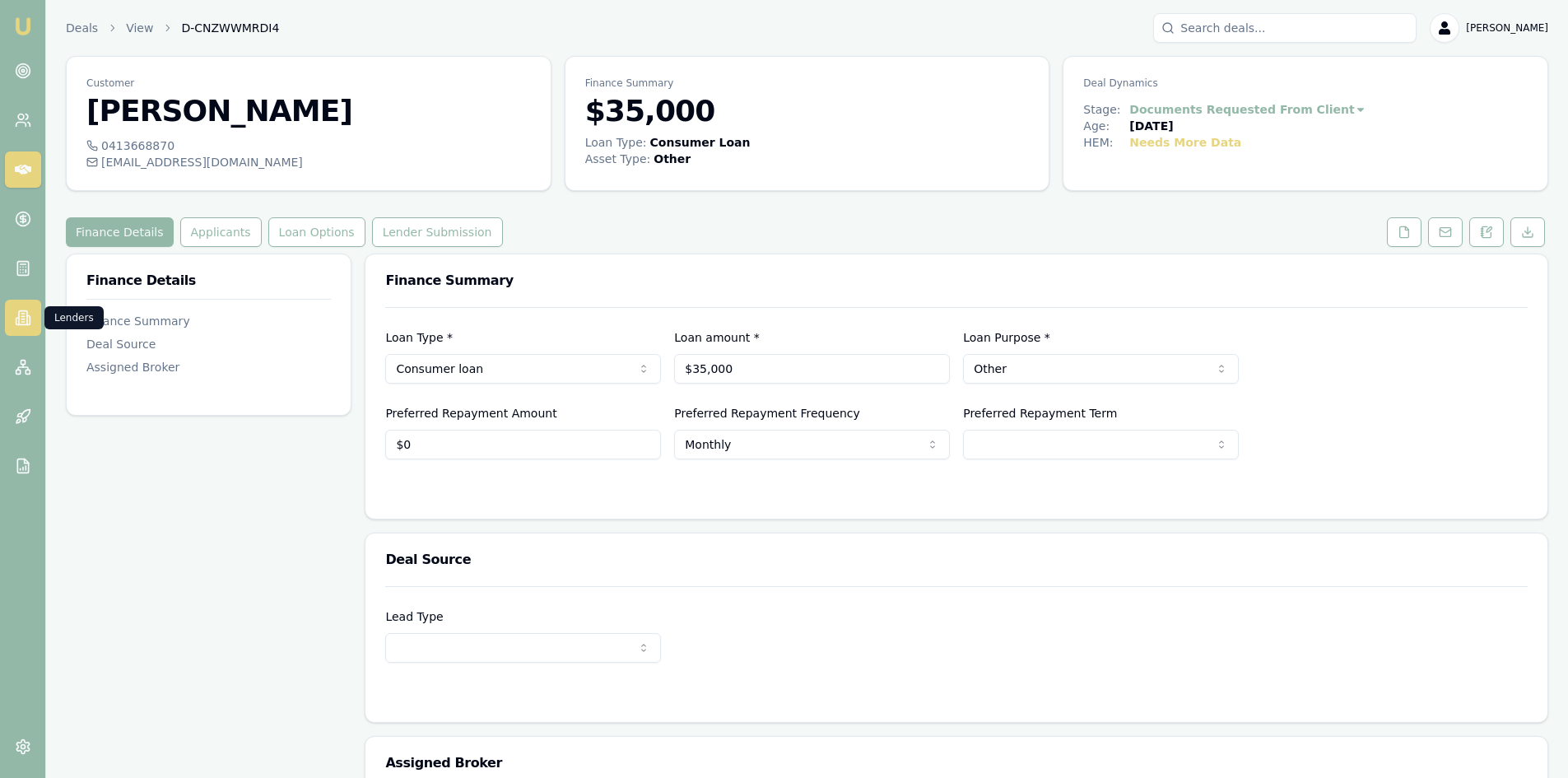
click at [14, 318] on link at bounding box center [23, 318] width 36 height 36
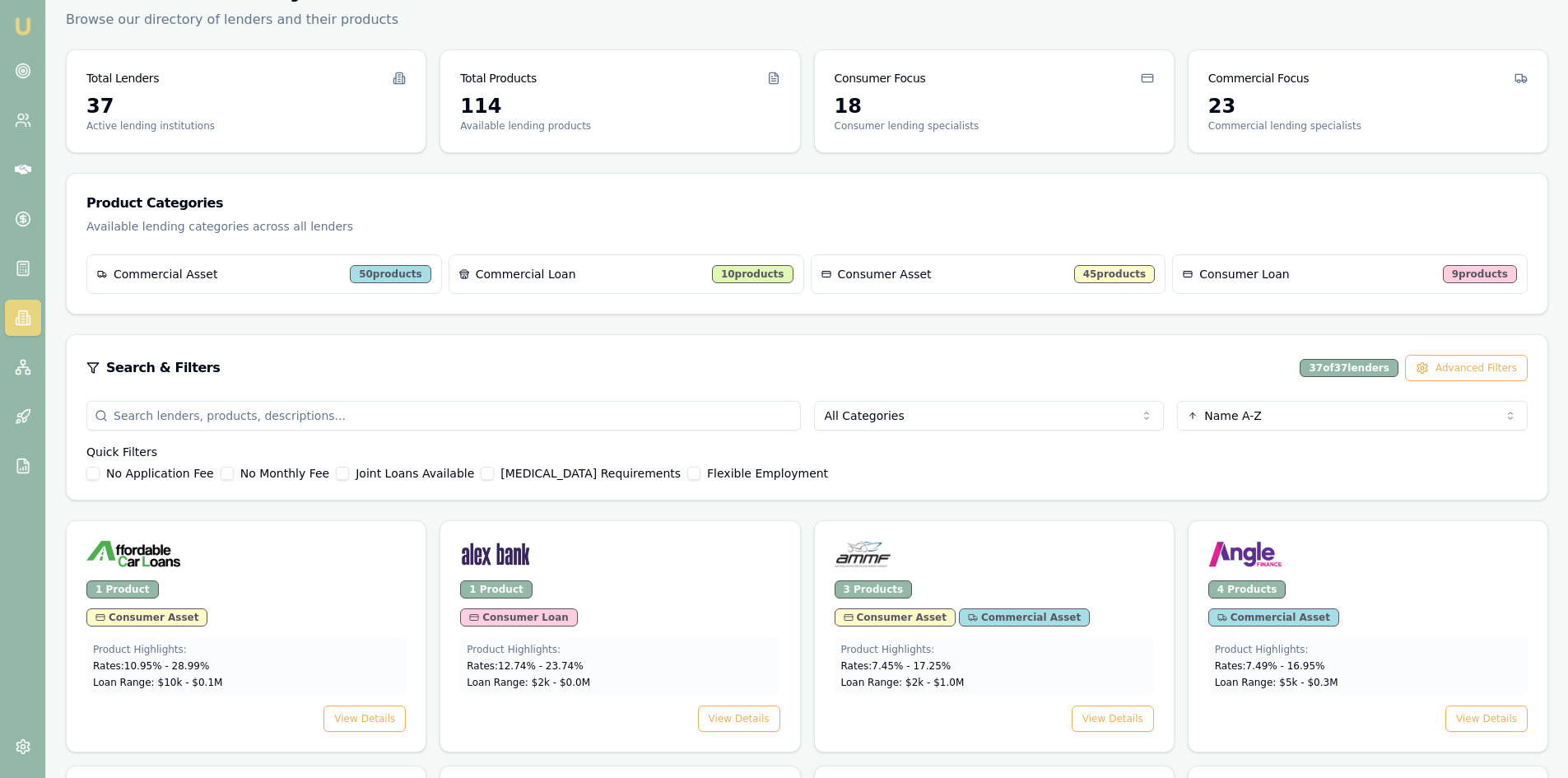
scroll to position [165, 0]
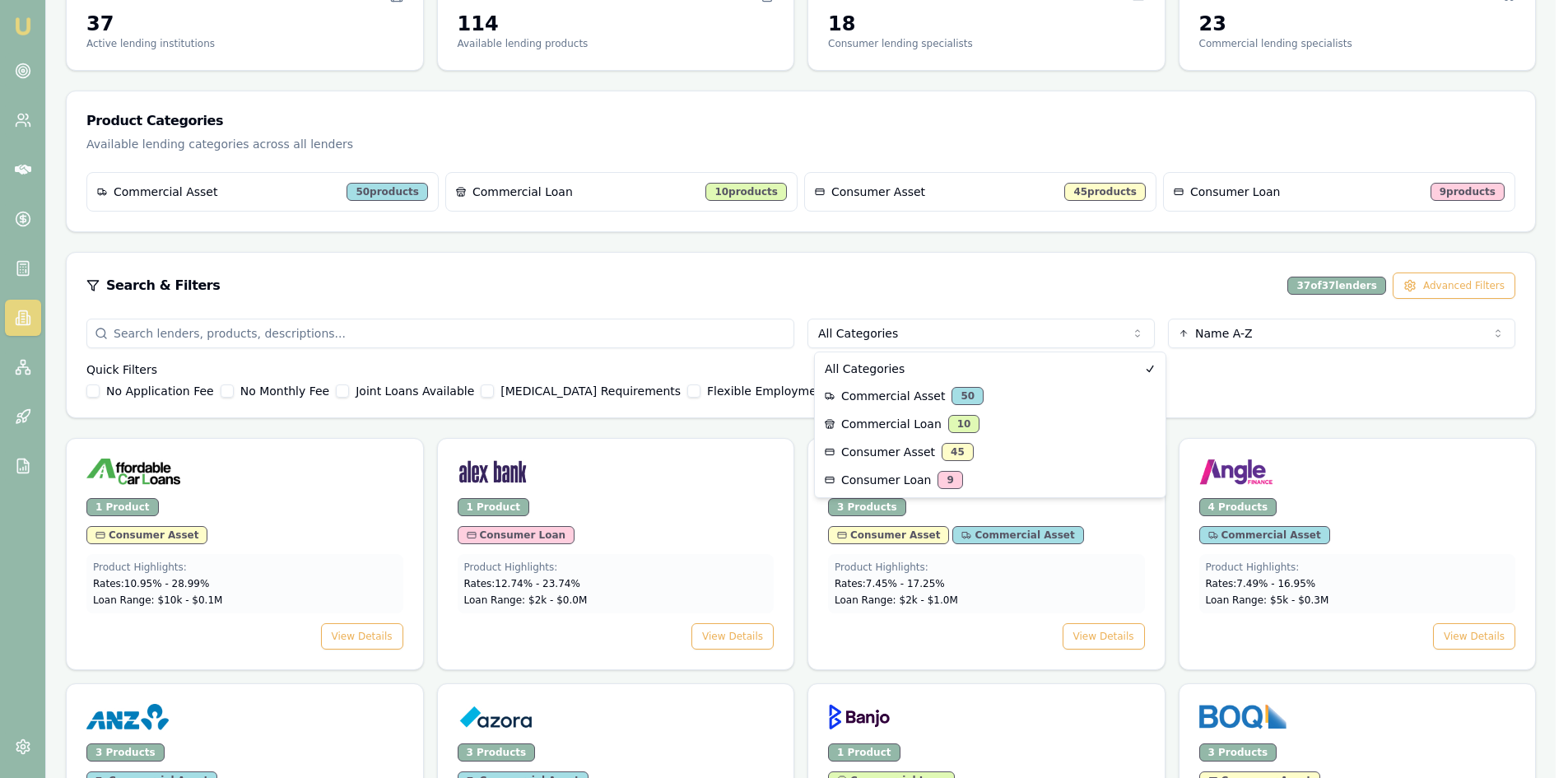
click at [920, 332] on html "Emu Broker Steven Nguyen Toggle Menu Lenders Directory Browse our directory of …" at bounding box center [784, 224] width 1568 height 778
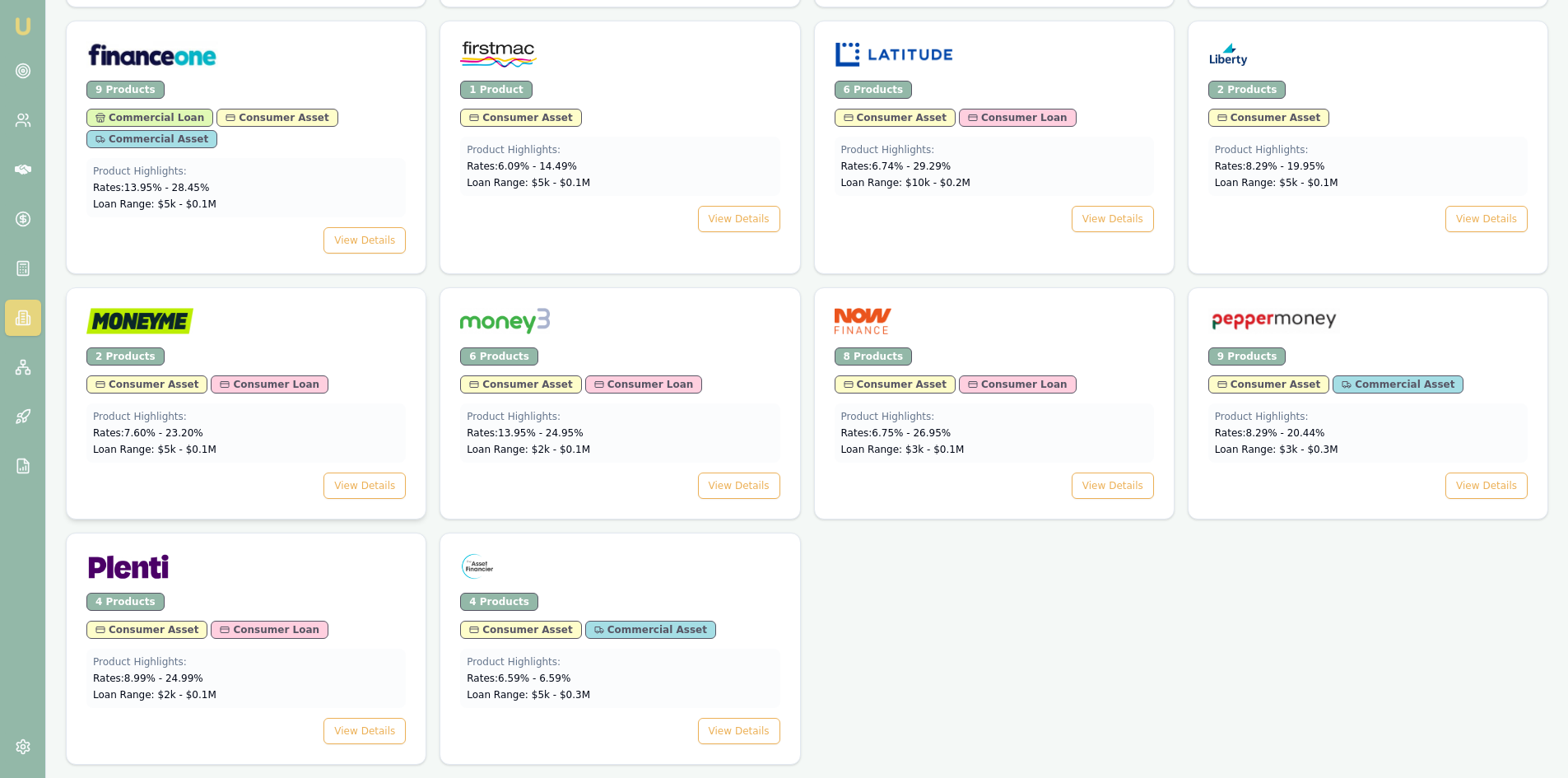
scroll to position [745, 0]
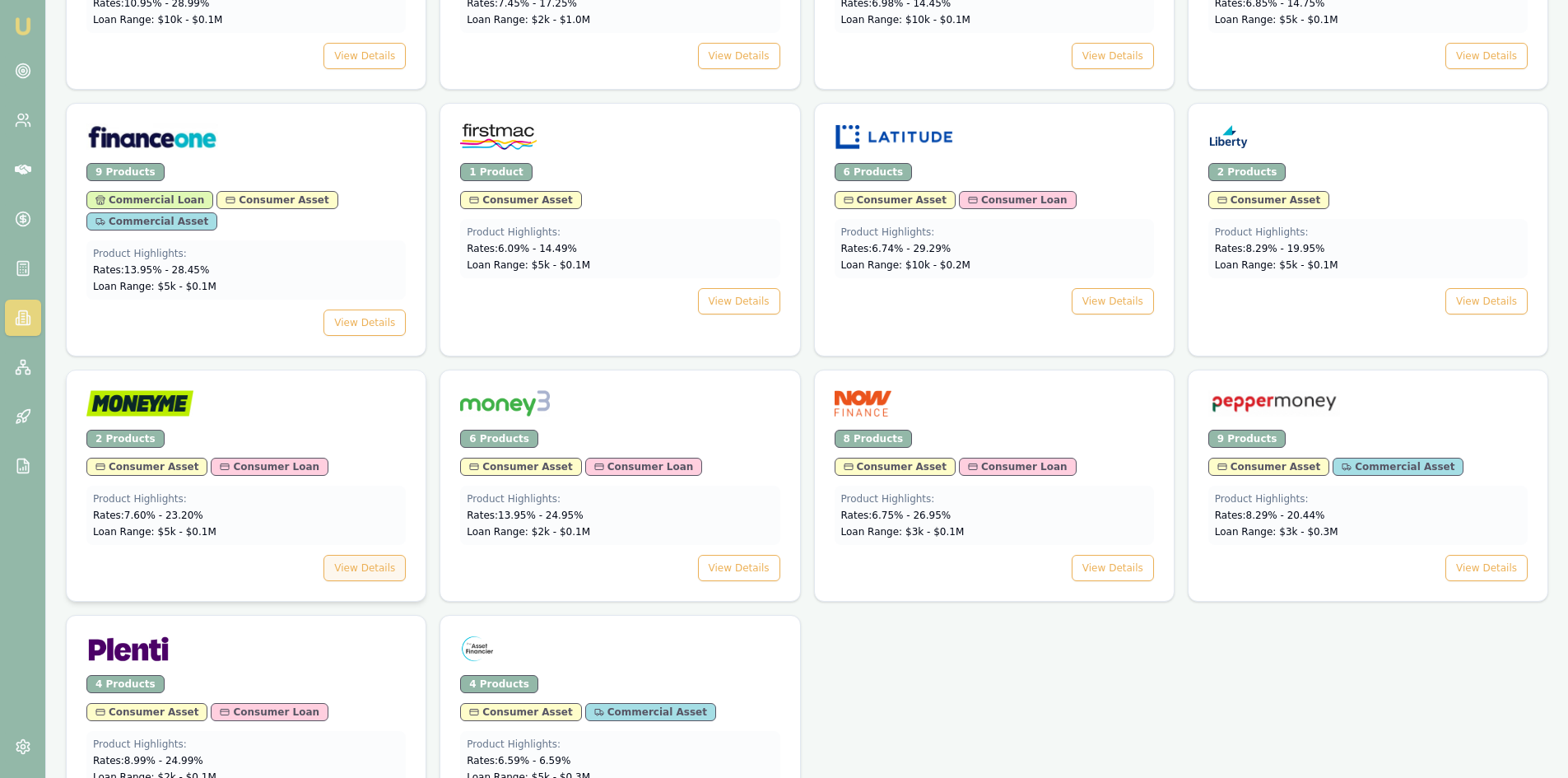
click at [361, 573] on button "View Details" at bounding box center [364, 567] width 82 height 26
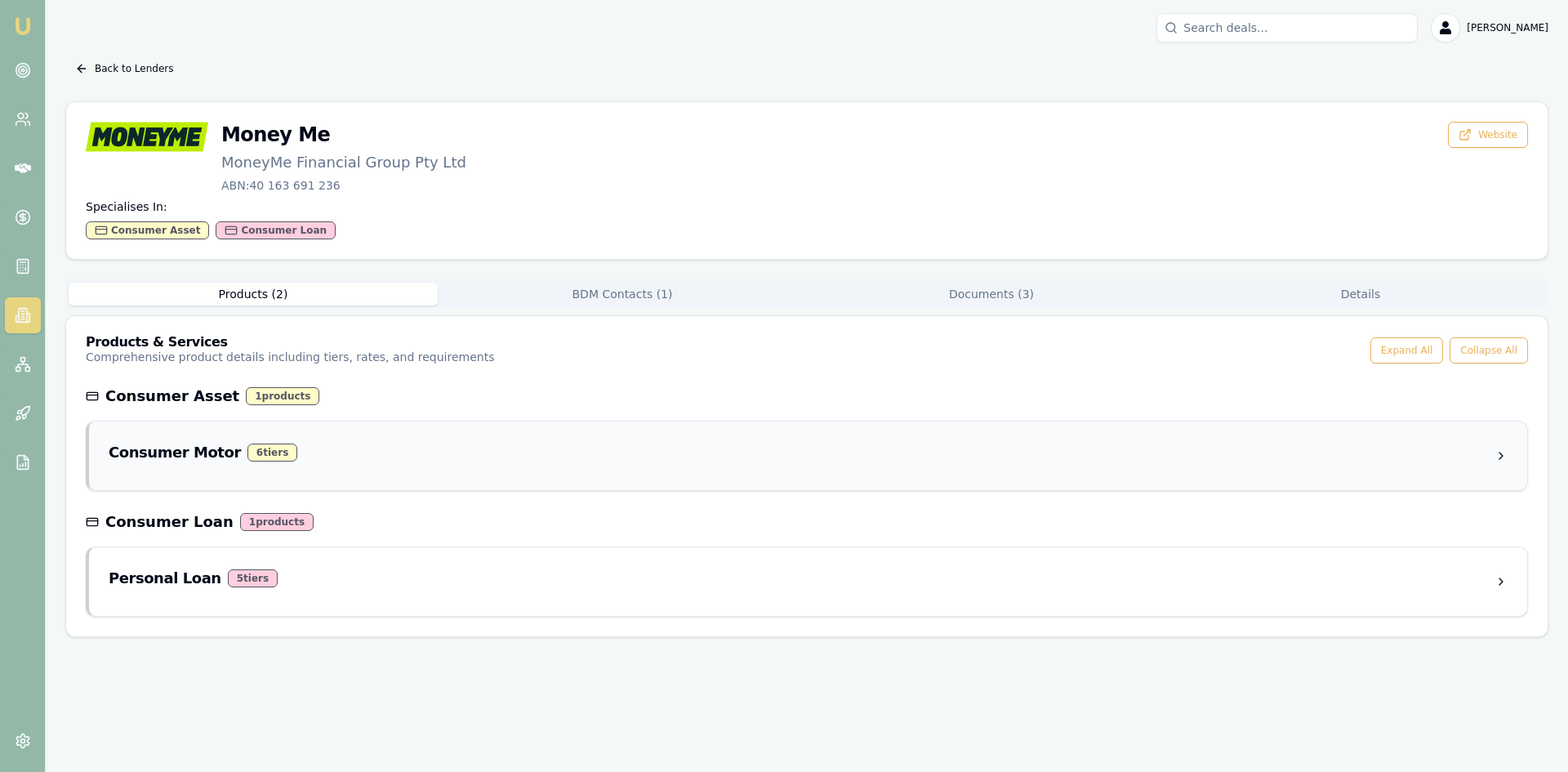
click at [248, 456] on div "6 tier s" at bounding box center [272, 452] width 49 height 18
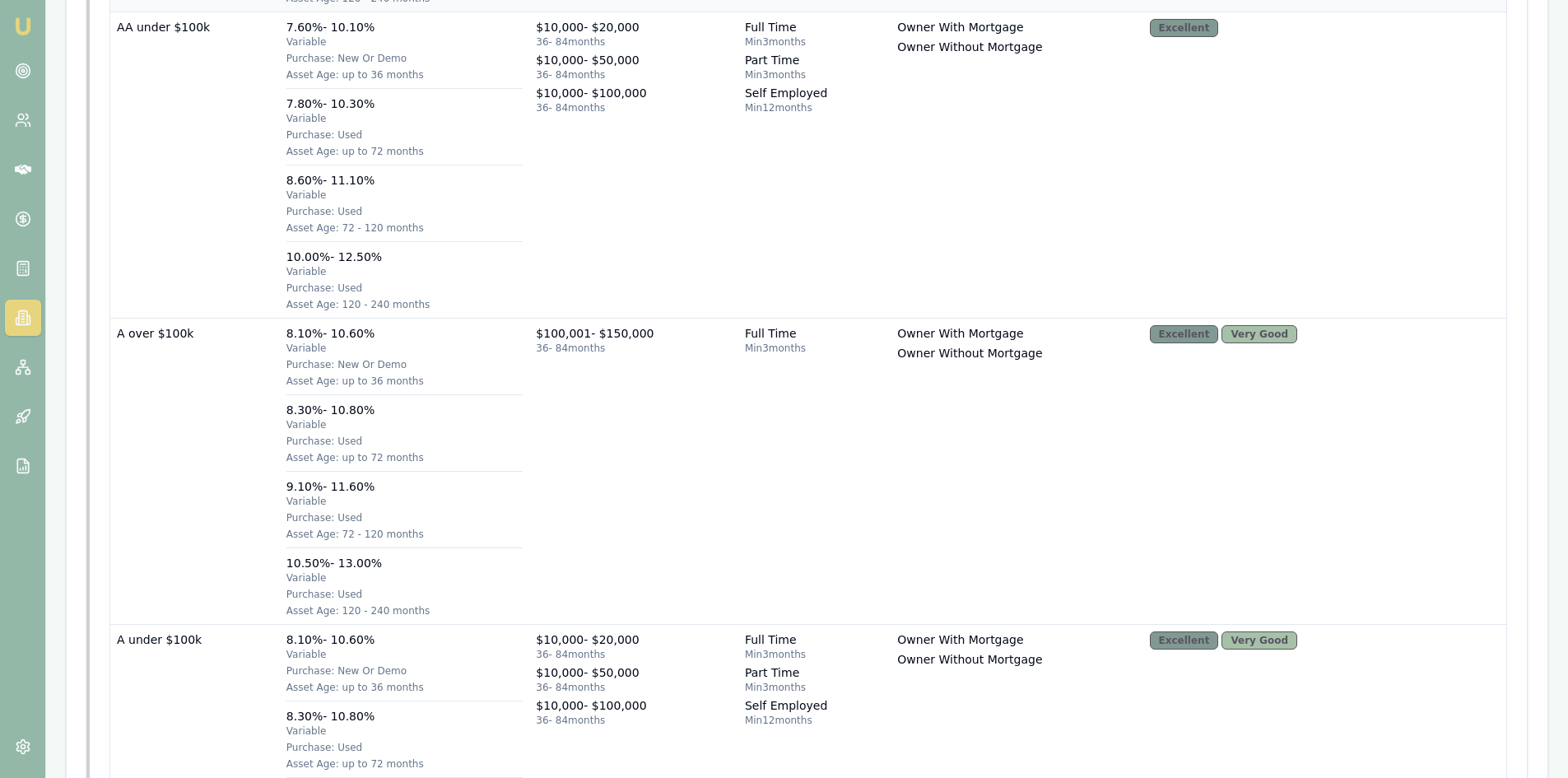
scroll to position [741, 0]
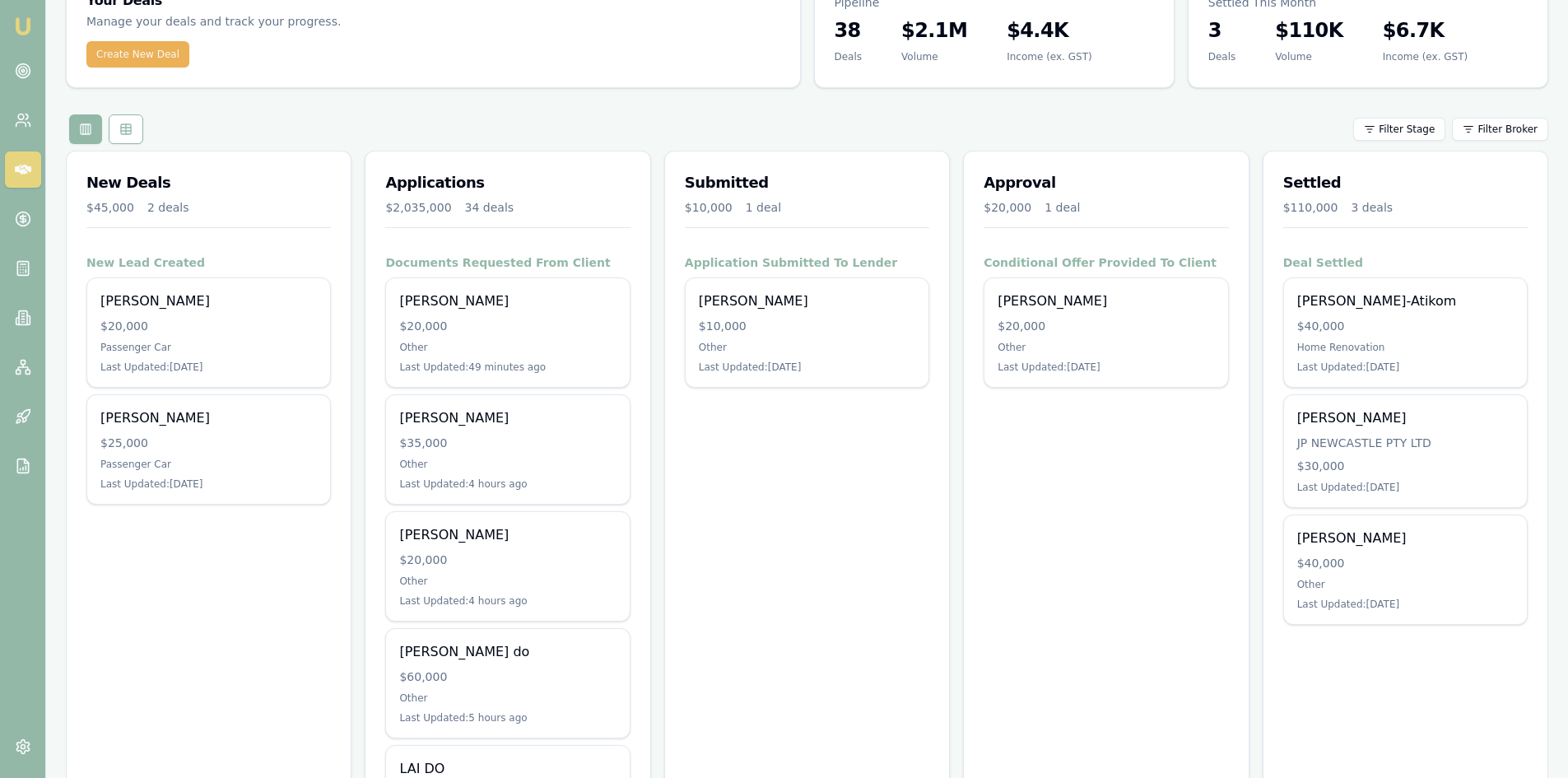
scroll to position [165, 0]
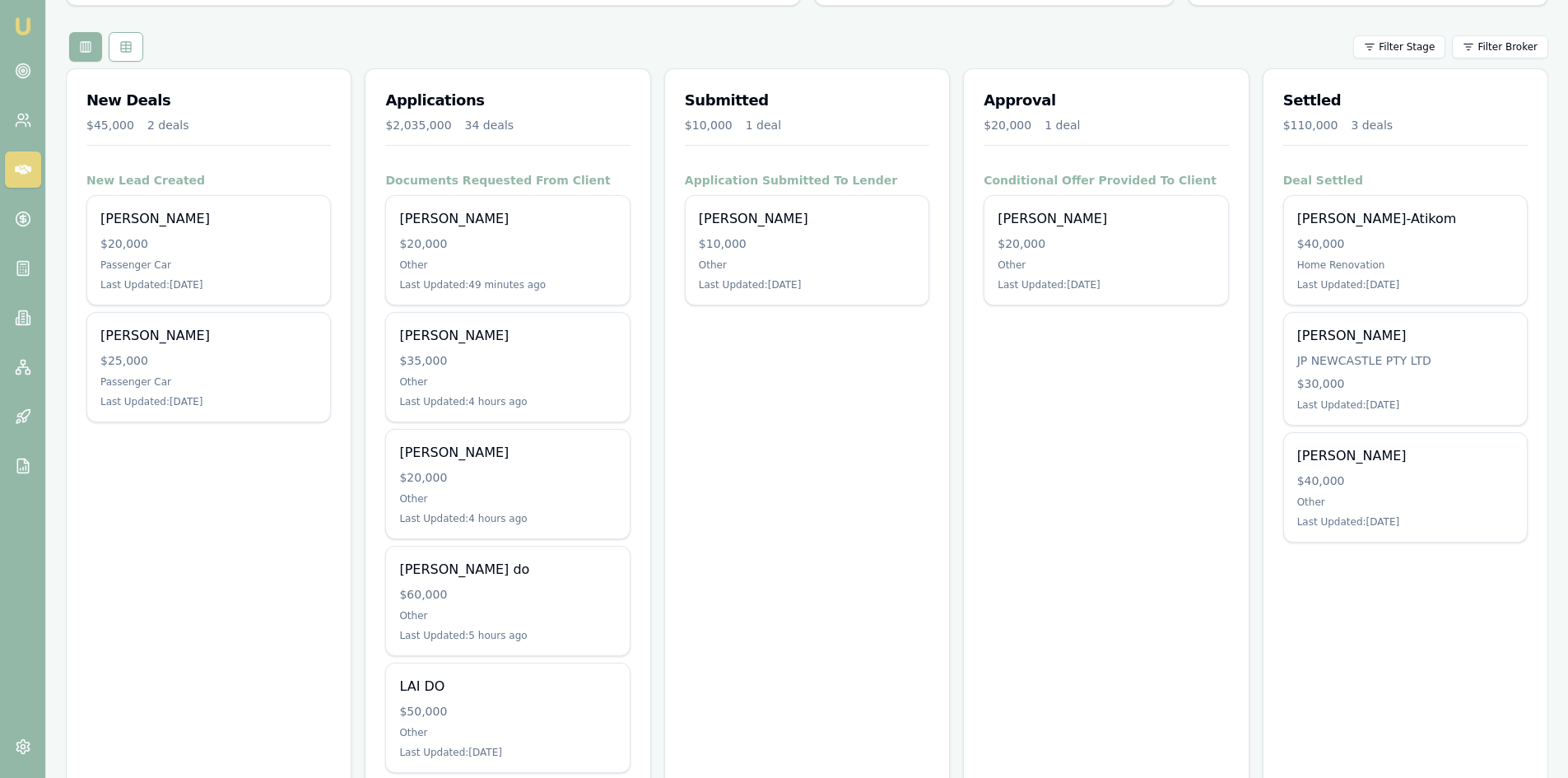
click at [480, 355] on div "$35,000" at bounding box center [507, 360] width 216 height 16
